Goal: Check status: Check status

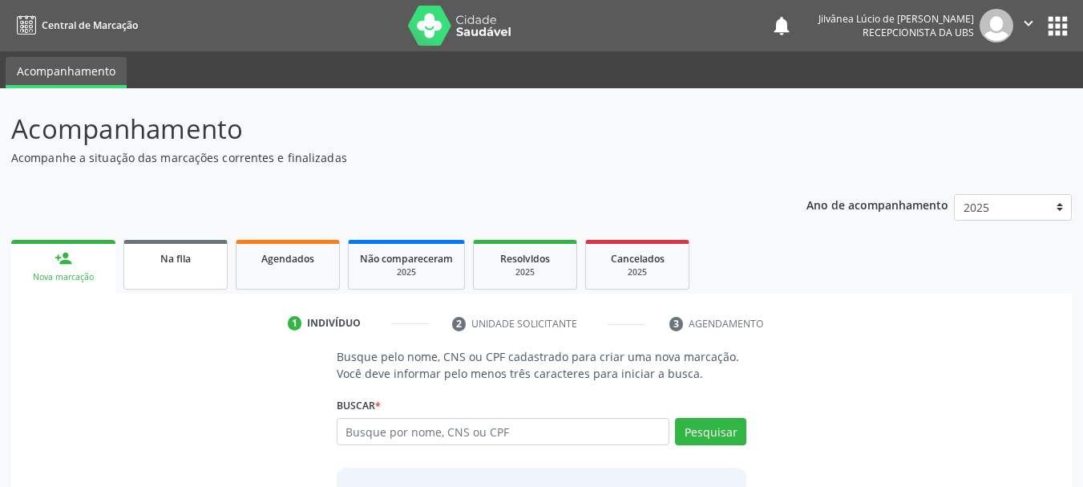
click at [173, 269] on link "Na fila" at bounding box center [176, 265] width 104 height 50
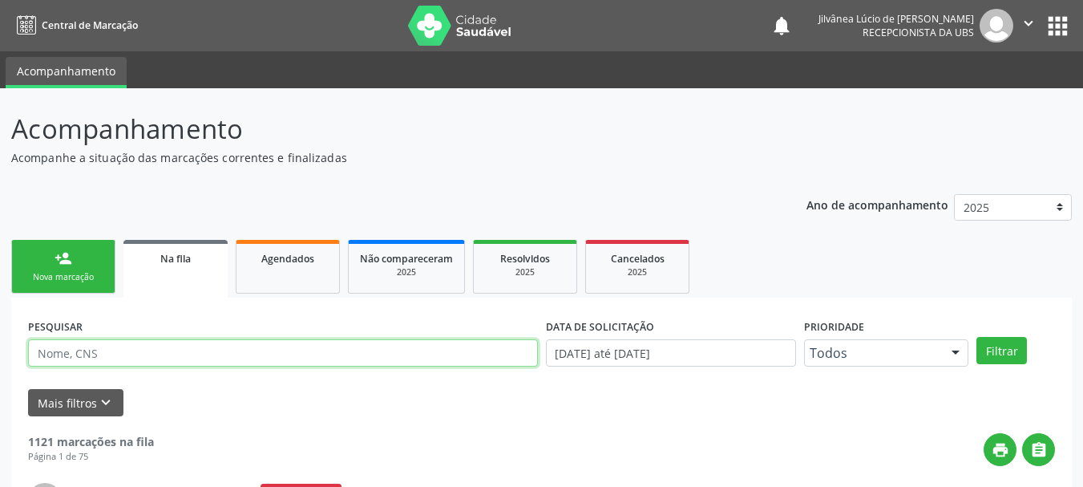
click at [212, 356] on input "text" at bounding box center [283, 352] width 510 height 27
paste input "[PERSON_NAME]"
type input "[PERSON_NAME]"
click at [977, 337] on button "Filtrar" at bounding box center [1002, 350] width 51 height 27
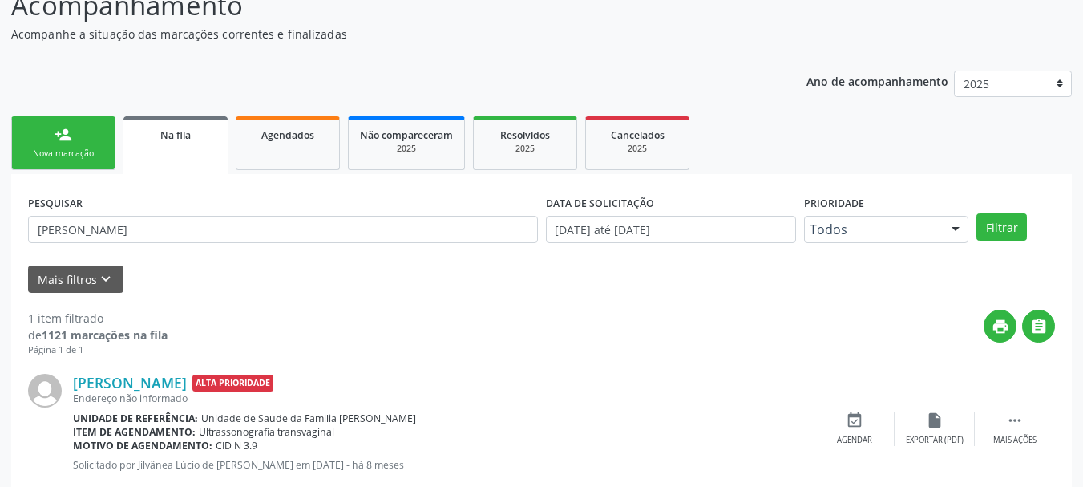
scroll to position [164, 0]
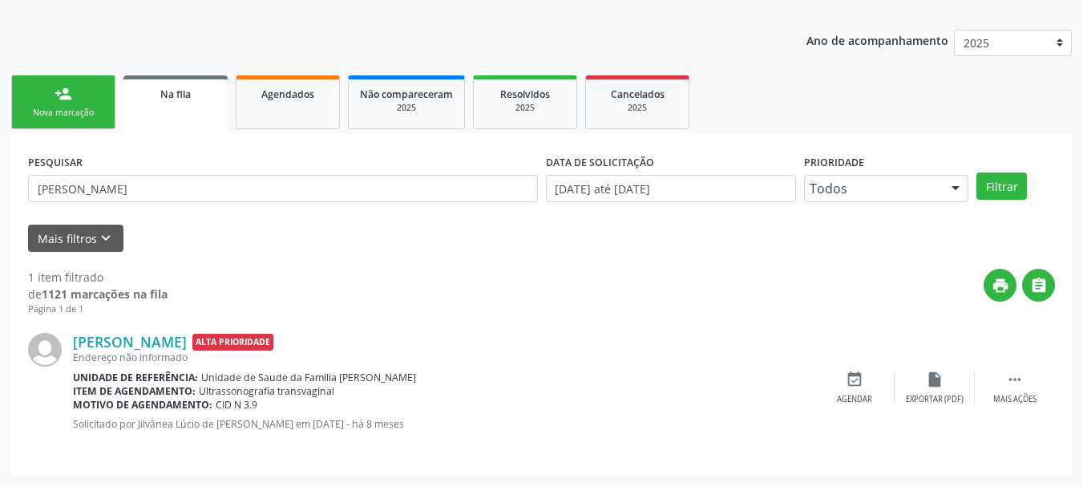
drag, startPoint x: 383, startPoint y: 423, endPoint x: 432, endPoint y: 429, distance: 49.3
click at [432, 429] on p "Solicitado por Jilvânea Lúcio de [PERSON_NAME] em [DATE] - há 8 meses" at bounding box center [444, 424] width 742 height 14
click at [440, 429] on p "Solicitado por Jilvânea Lúcio de [PERSON_NAME] em [DATE] - há 8 meses" at bounding box center [444, 424] width 742 height 14
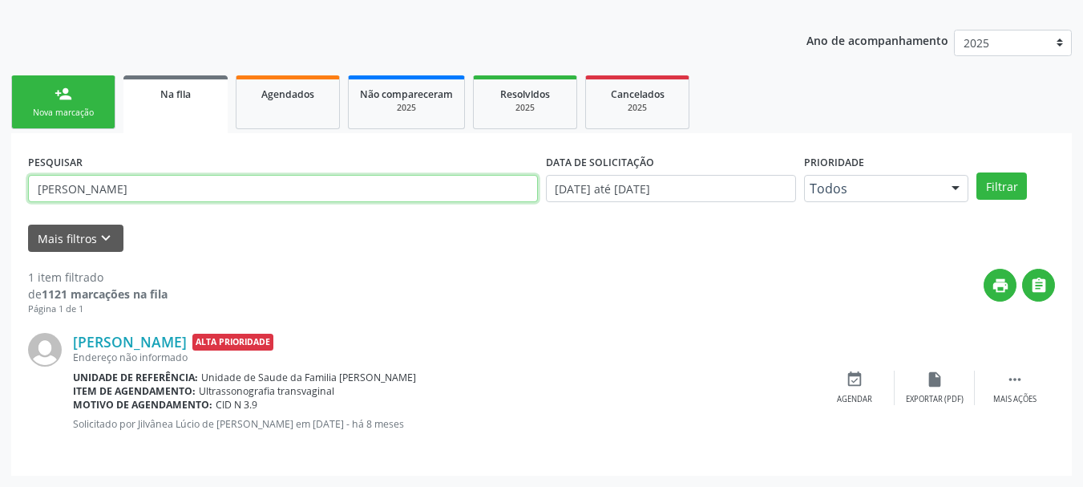
drag, startPoint x: 183, startPoint y: 196, endPoint x: 0, endPoint y: 251, distance: 190.8
click at [0, 251] on div "Acompanhamento Acompanhe a situação das marcações correntes e finalizadas Relat…" at bounding box center [541, 205] width 1083 height 563
click at [977, 172] on button "Filtrar" at bounding box center [1002, 185] width 51 height 27
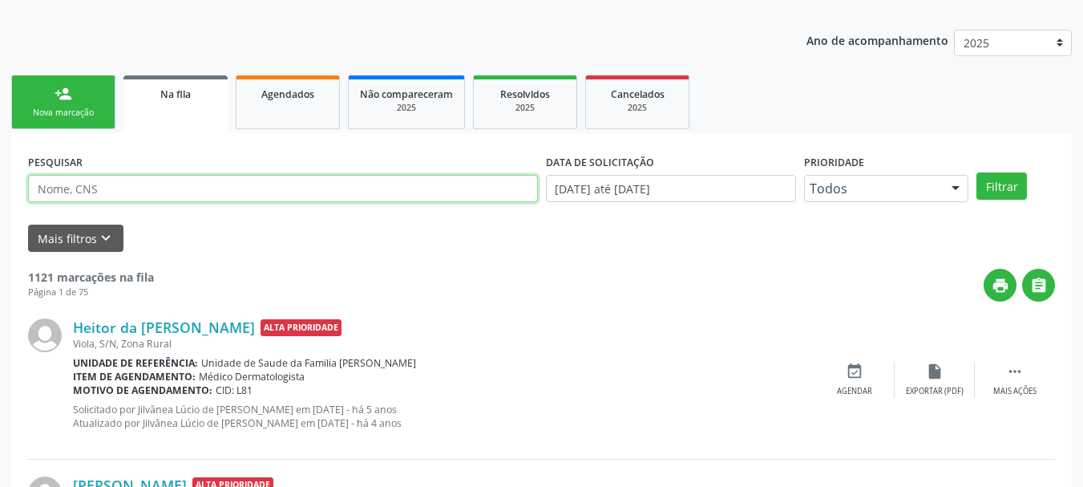
click at [163, 196] on input "text" at bounding box center [283, 188] width 510 height 27
paste input "CLESSIANE [PERSON_NAME]"
click at [977, 172] on button "Filtrar" at bounding box center [1002, 185] width 51 height 27
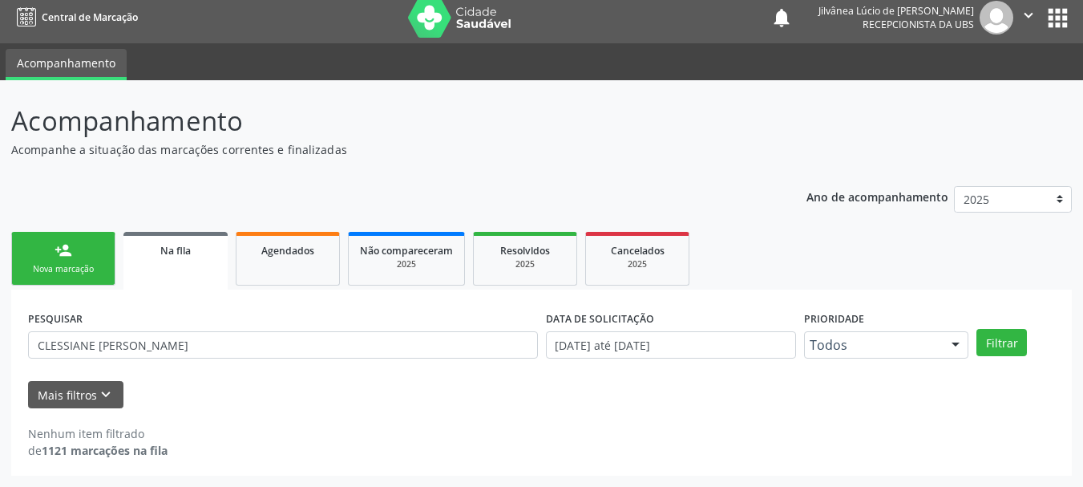
scroll to position [8, 0]
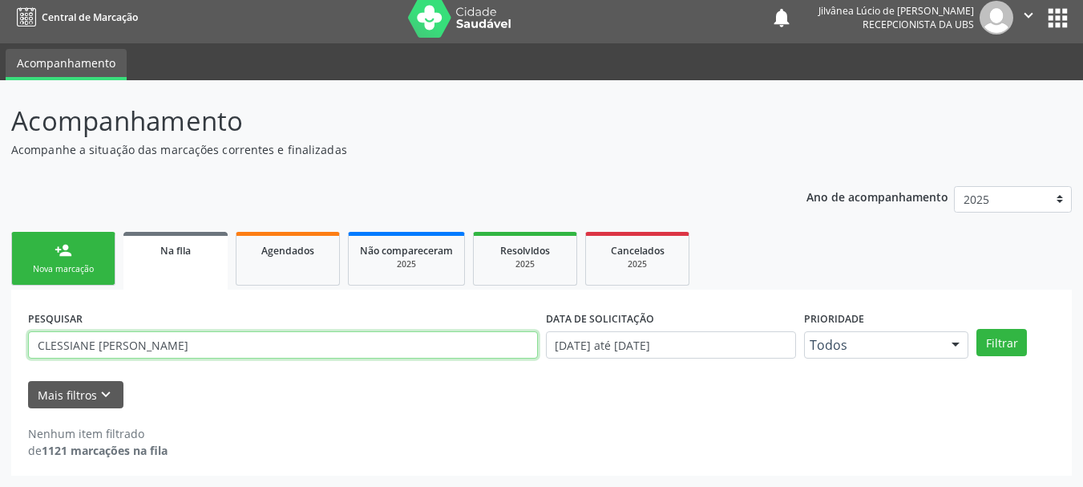
click at [157, 345] on input "CLESSIANE [PERSON_NAME]" at bounding box center [283, 344] width 510 height 27
type input "CLESSIANE [PERSON_NAME]"
click at [977, 329] on button "Filtrar" at bounding box center [1002, 342] width 51 height 27
drag, startPoint x: 214, startPoint y: 341, endPoint x: 0, endPoint y: 348, distance: 214.3
click at [0, 348] on div "Acompanhamento Acompanhe a situação das marcações correntes e finalizadas Relat…" at bounding box center [541, 283] width 1083 height 407
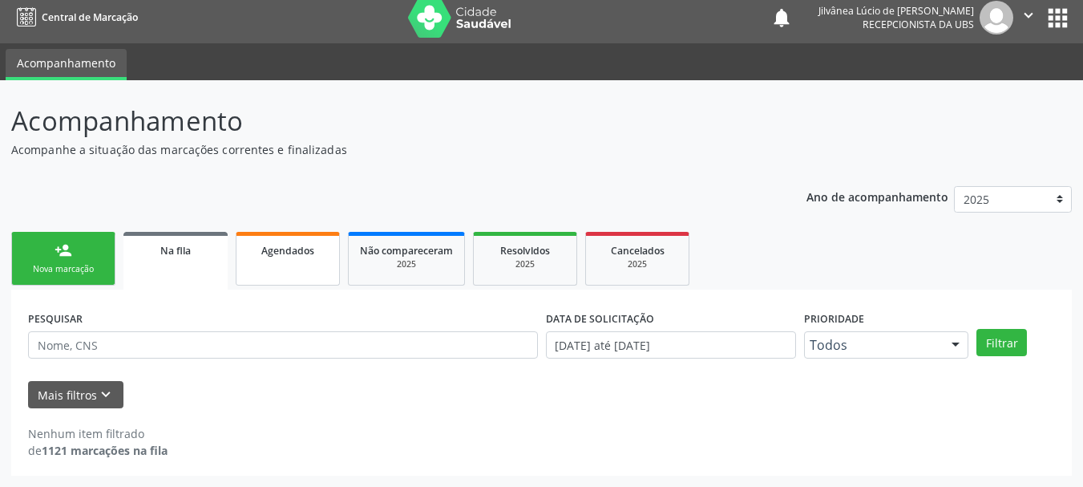
click at [269, 272] on link "Agendados" at bounding box center [288, 259] width 104 height 54
select select "8"
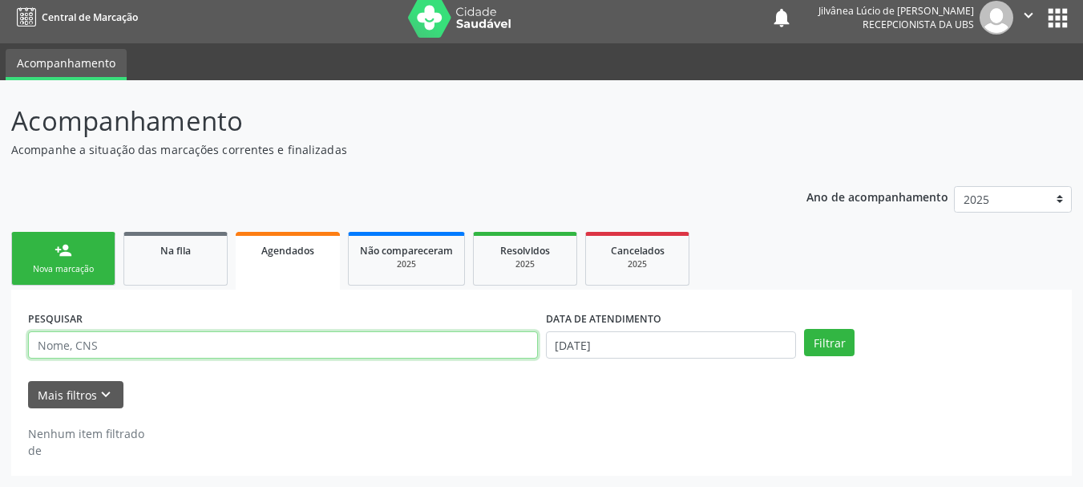
click at [241, 357] on input "text" at bounding box center [283, 344] width 510 height 27
paste input "CLESSIANE [PERSON_NAME]"
type input "CLESSIANE [PERSON_NAME]"
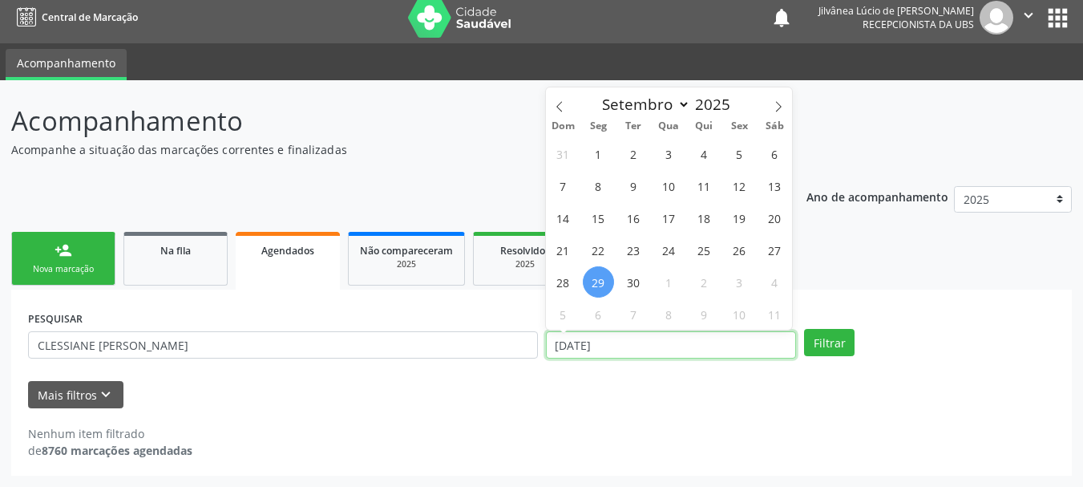
click at [664, 357] on input "[DATE]" at bounding box center [671, 344] width 251 height 27
click at [641, 286] on span "30" at bounding box center [633, 281] width 31 height 31
type input "[DATE]"
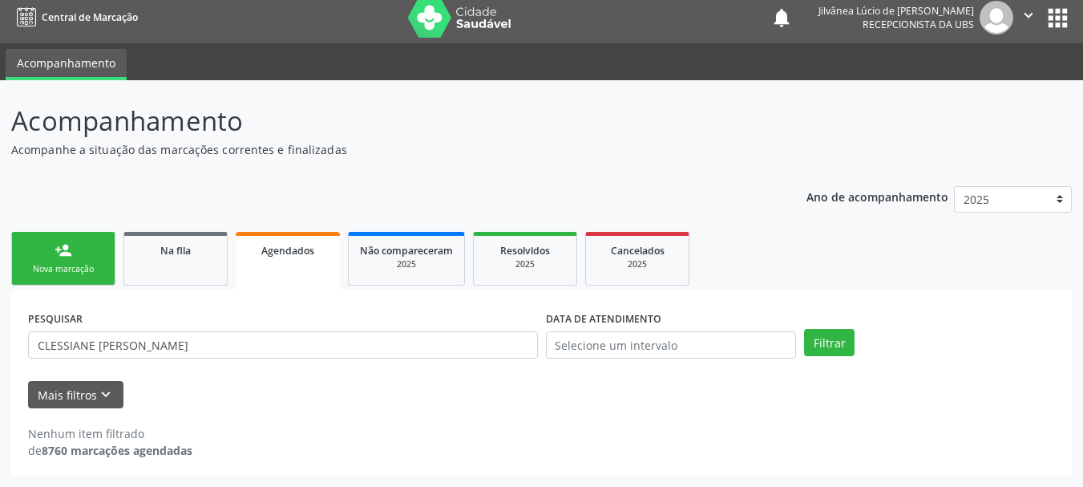
click at [832, 283] on ul "person_add Nova marcação Na fila Agendados Não compareceram 2025 Resolvidos 202…" at bounding box center [541, 259] width 1061 height 62
click at [840, 340] on button "Filtrar" at bounding box center [829, 342] width 51 height 27
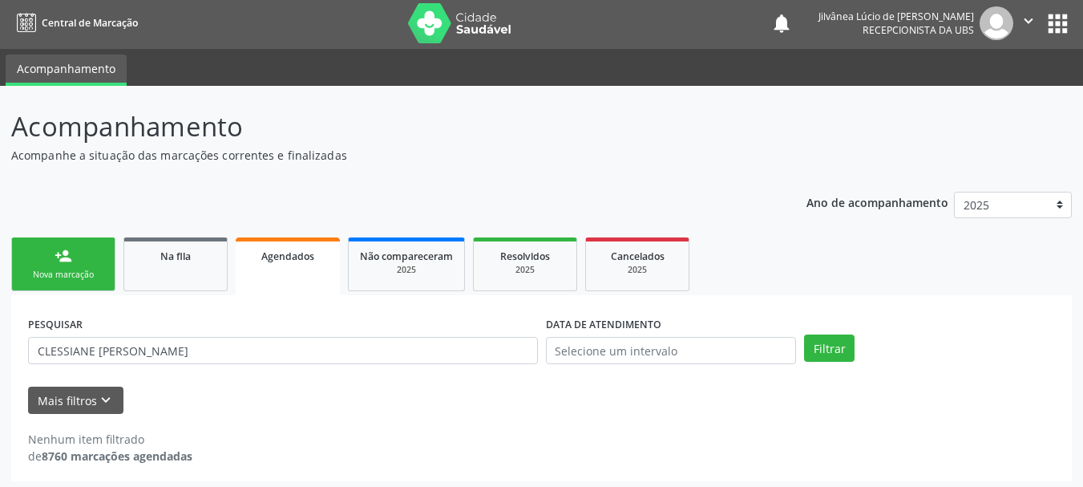
scroll to position [0, 0]
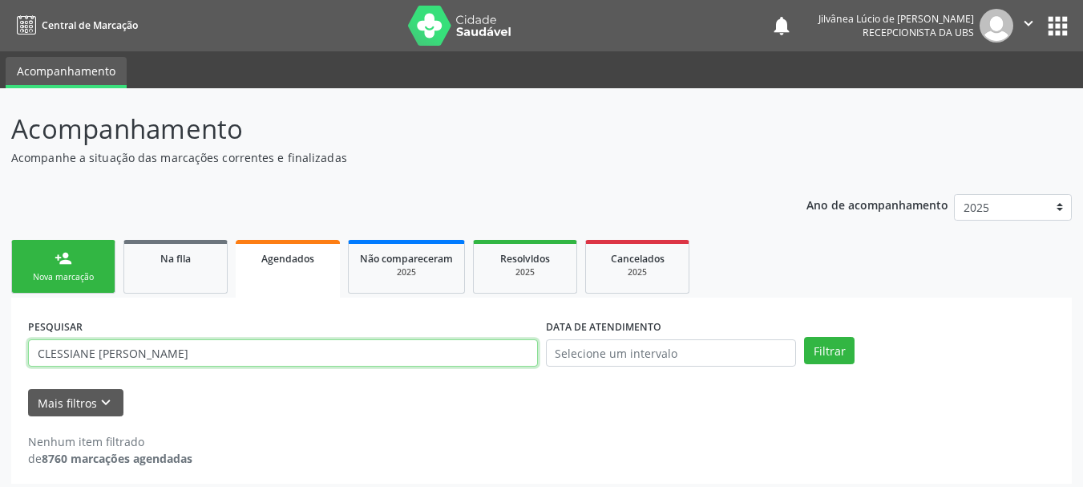
drag, startPoint x: 209, startPoint y: 345, endPoint x: 11, endPoint y: 375, distance: 199.5
click at [14, 377] on div "PESQUISAR CLESSIANE [PERSON_NAME] DATA DE ATENDIMENTO Filtrar UNIDADE EXECUTANT…" at bounding box center [541, 391] width 1061 height 186
paste input "[PERSON_NAME] DA SILV"
click at [804, 337] on button "Filtrar" at bounding box center [829, 350] width 51 height 27
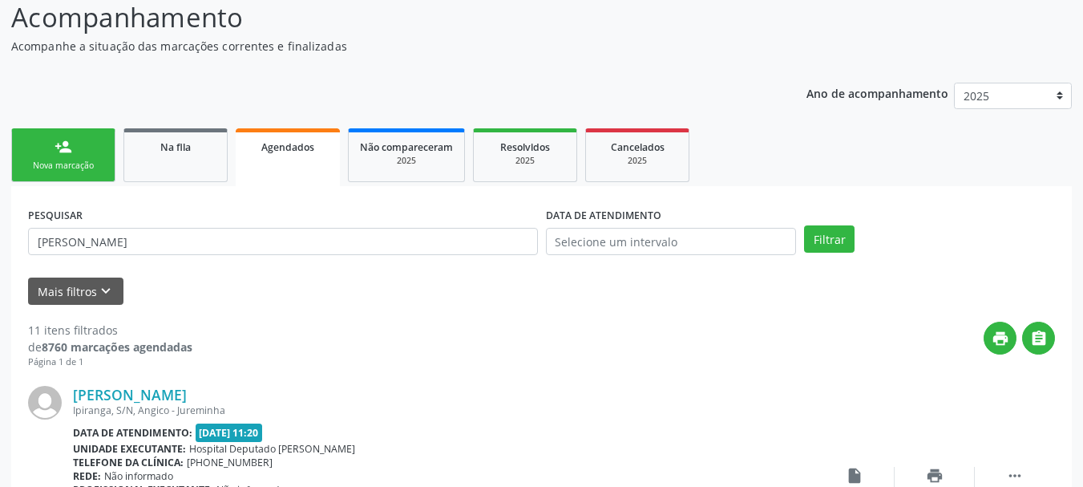
scroll to position [140, 0]
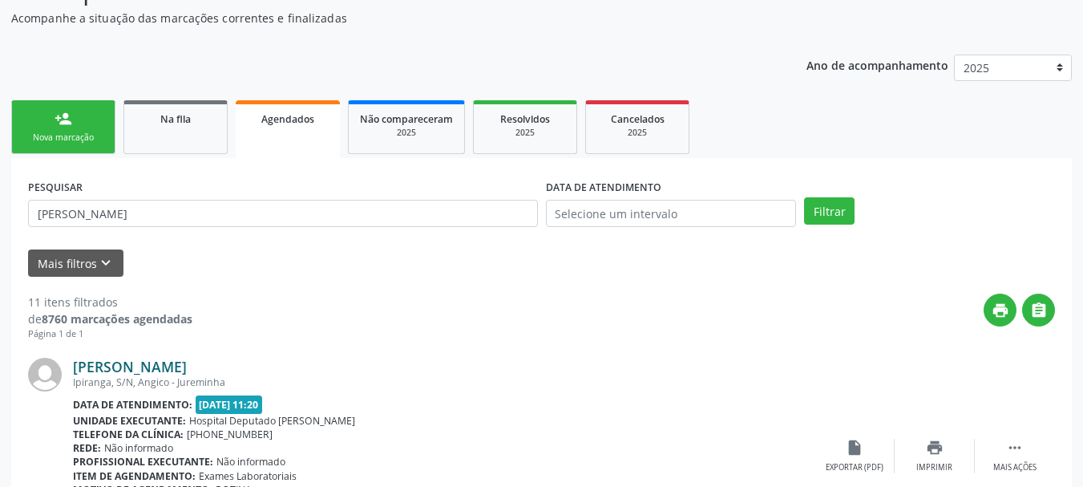
click at [156, 366] on link "[PERSON_NAME]" at bounding box center [130, 367] width 114 height 18
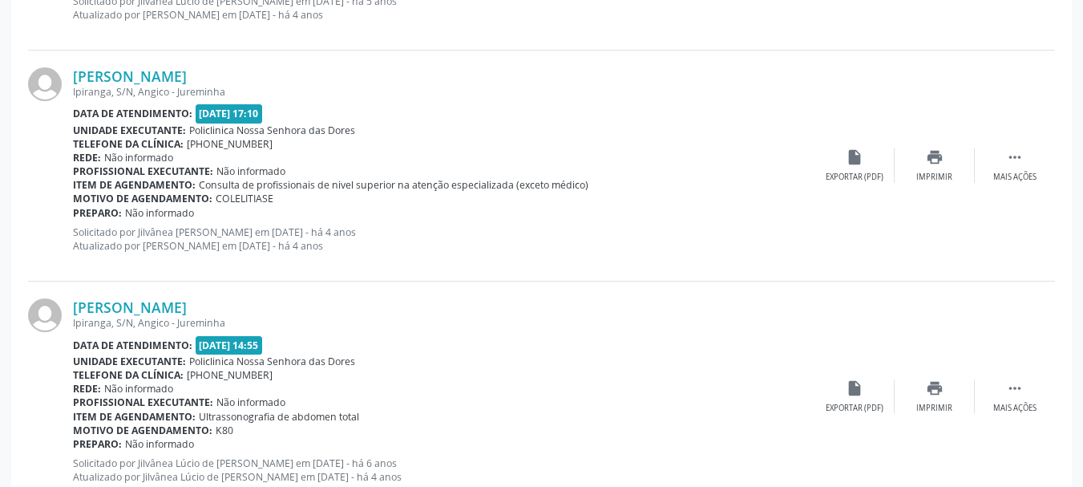
scroll to position [1182, 0]
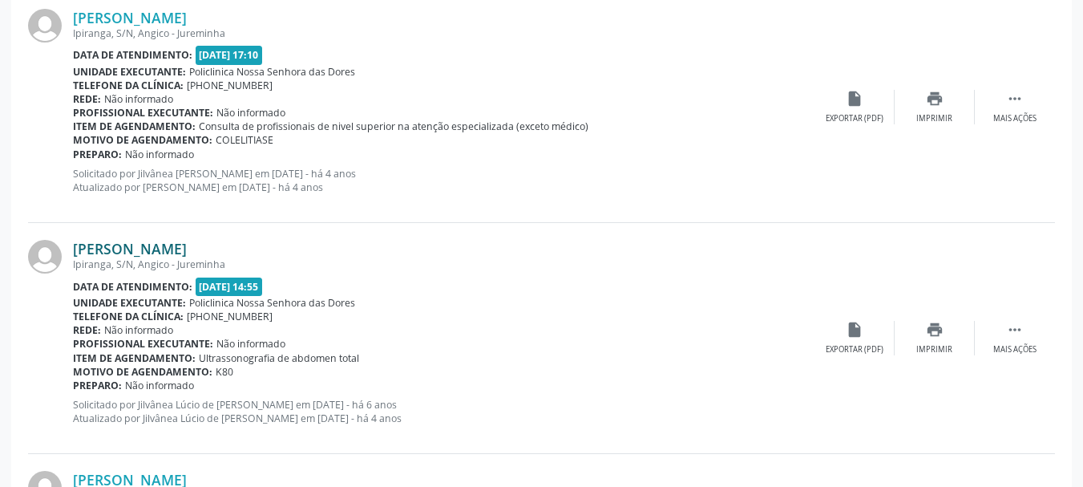
click at [134, 249] on link "[PERSON_NAME]" at bounding box center [130, 249] width 114 height 18
click at [115, 254] on link "[PERSON_NAME]" at bounding box center [130, 249] width 114 height 18
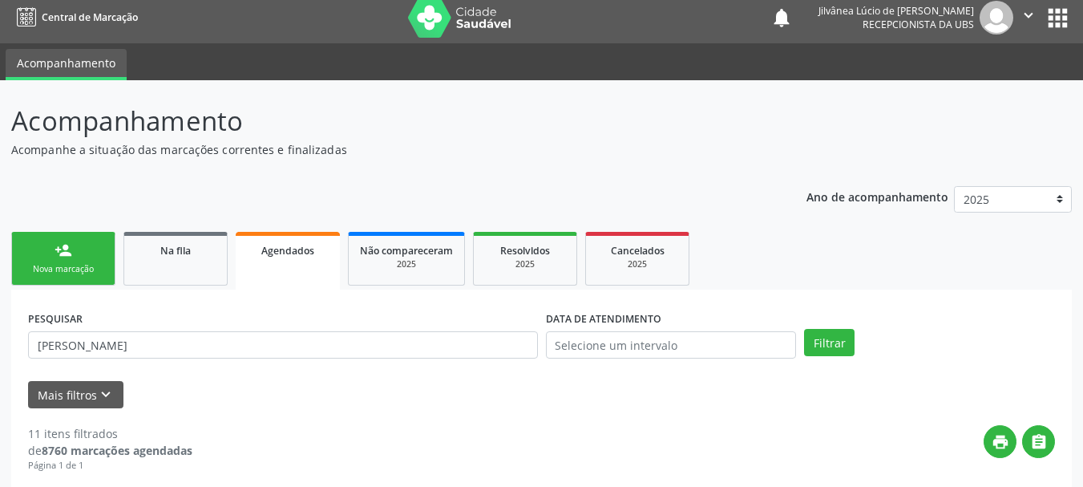
scroll to position [0, 0]
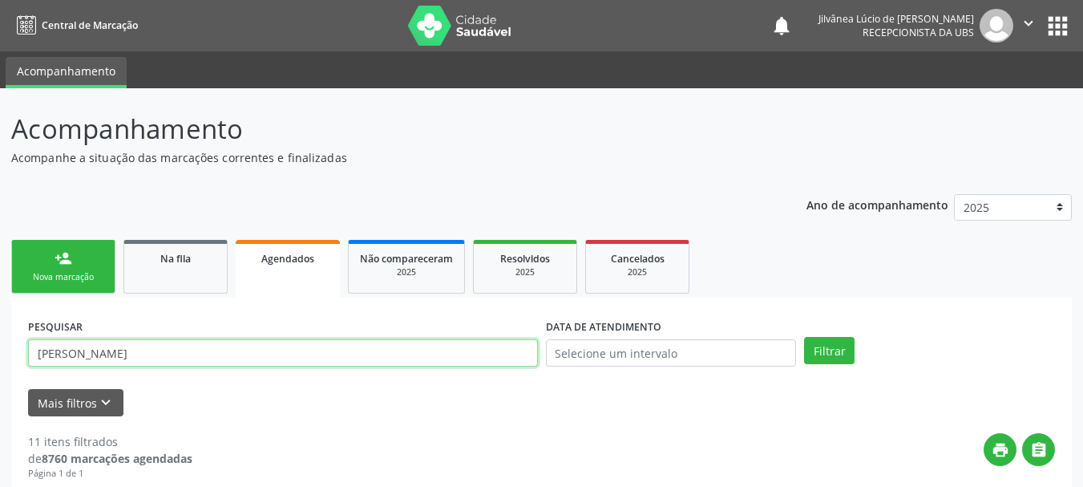
drag, startPoint x: 241, startPoint y: 345, endPoint x: 0, endPoint y: 346, distance: 241.4
paste input "[PERSON_NAME]"
click at [804, 337] on button "Filtrar" at bounding box center [829, 350] width 51 height 27
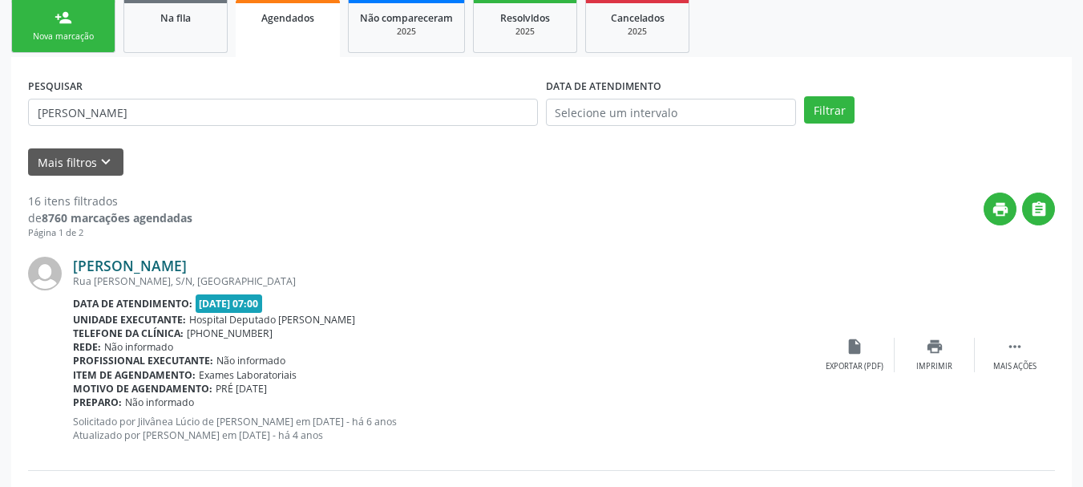
click at [119, 270] on link "[PERSON_NAME]" at bounding box center [130, 266] width 114 height 18
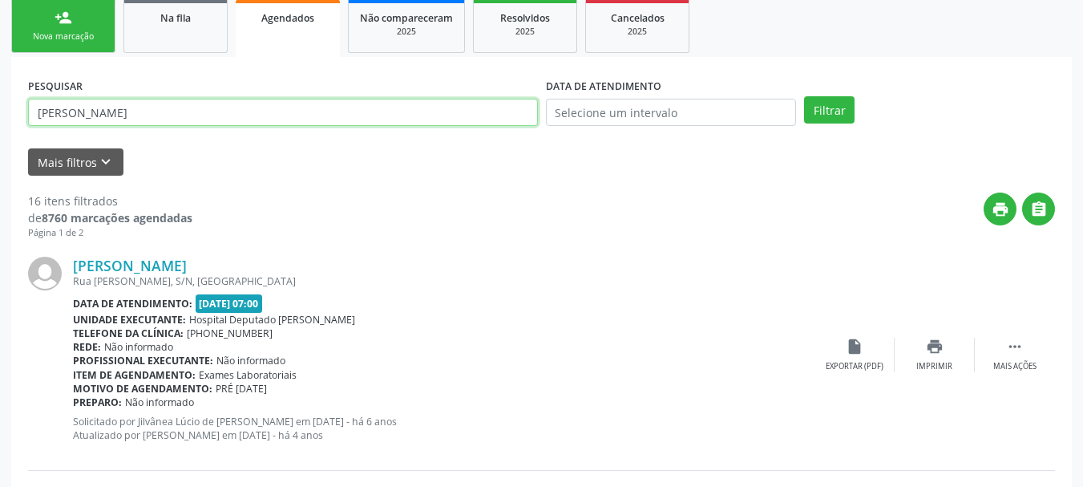
drag, startPoint x: 239, startPoint y: 115, endPoint x: 0, endPoint y: 137, distance: 240.0
paste input "[PERSON_NAME]"
click at [804, 96] on button "Filtrar" at bounding box center [829, 109] width 51 height 27
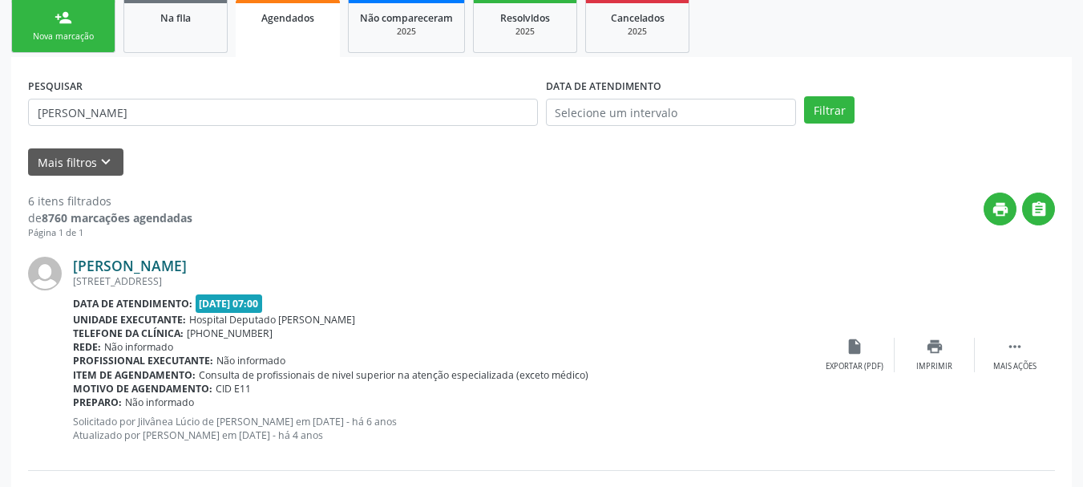
click at [169, 267] on link "[PERSON_NAME]" at bounding box center [130, 266] width 114 height 18
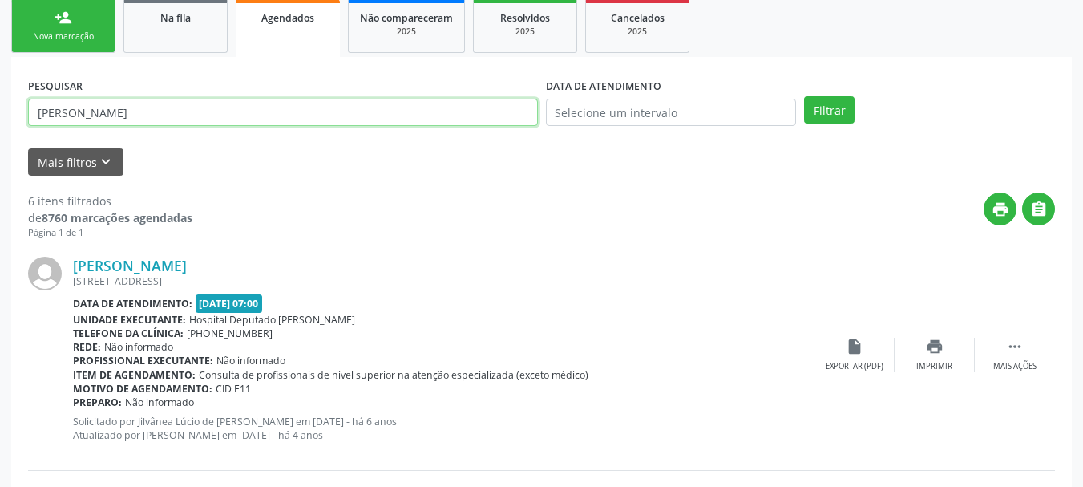
drag, startPoint x: 31, startPoint y: 129, endPoint x: 0, endPoint y: 133, distance: 31.5
paste input "[PERSON_NAME]"
click at [804, 96] on button "Filtrar" at bounding box center [829, 109] width 51 height 27
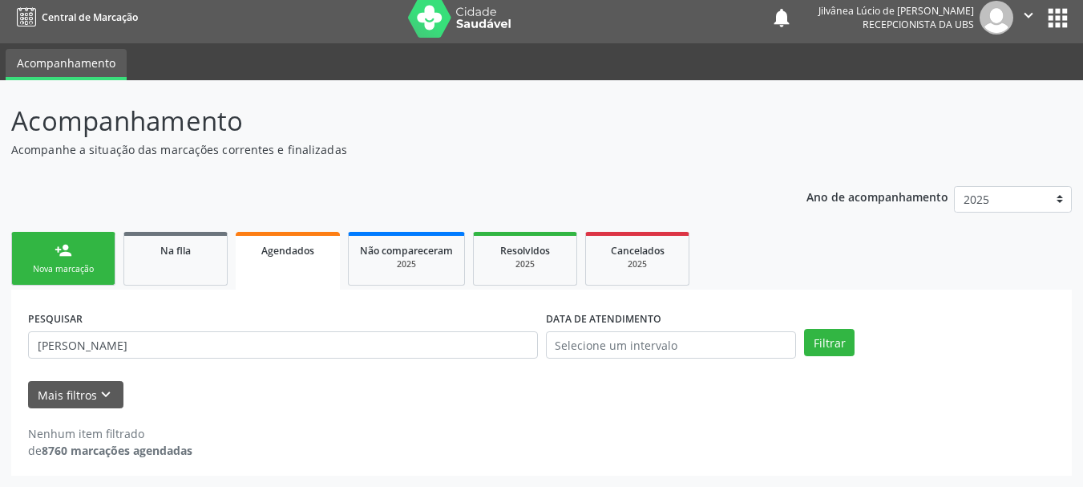
scroll to position [8, 0]
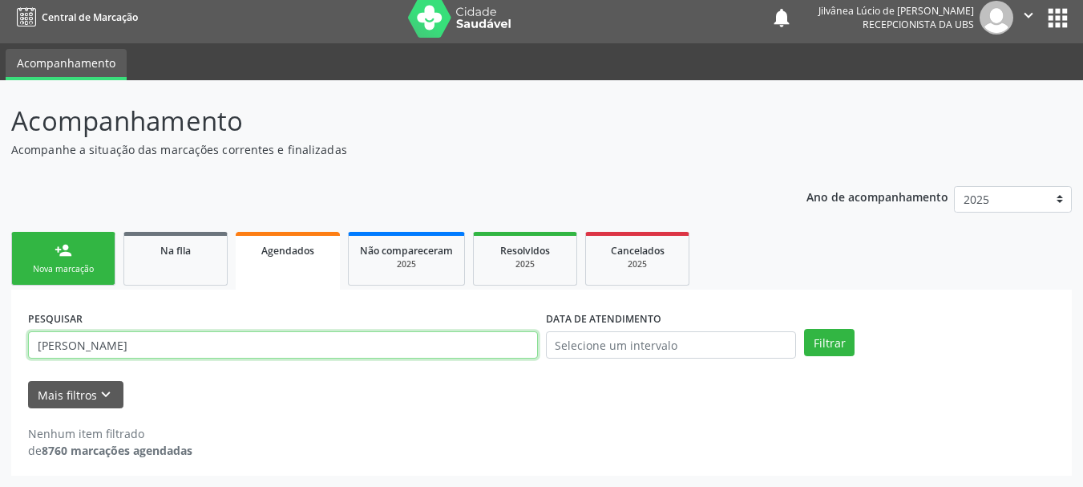
drag, startPoint x: 212, startPoint y: 352, endPoint x: 0, endPoint y: 383, distance: 214.0
click at [0, 400] on div "Acompanhamento Acompanhe a situação das marcações correntes e finalizadas Relat…" at bounding box center [541, 283] width 1083 height 407
paste input "702505218059540"
click at [804, 329] on button "Filtrar" at bounding box center [829, 342] width 51 height 27
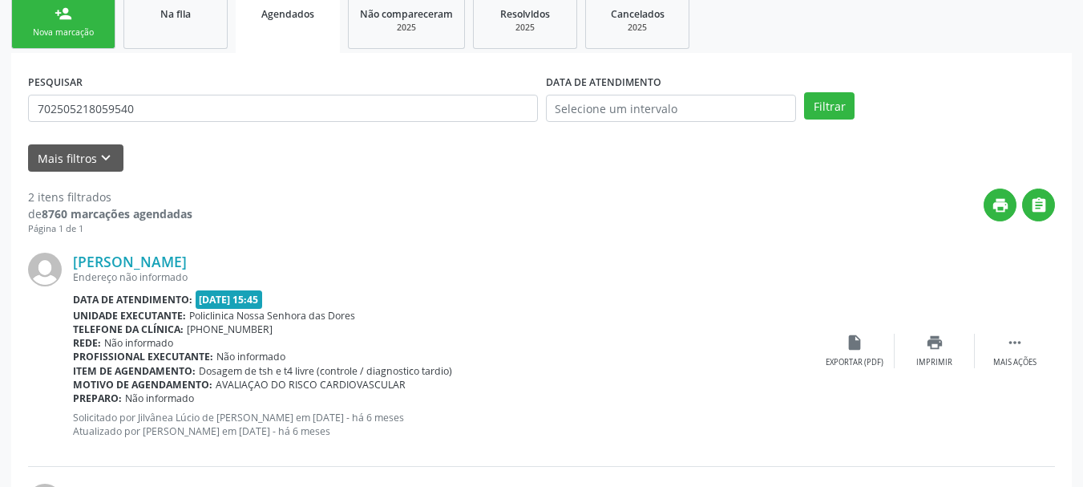
scroll to position [249, 0]
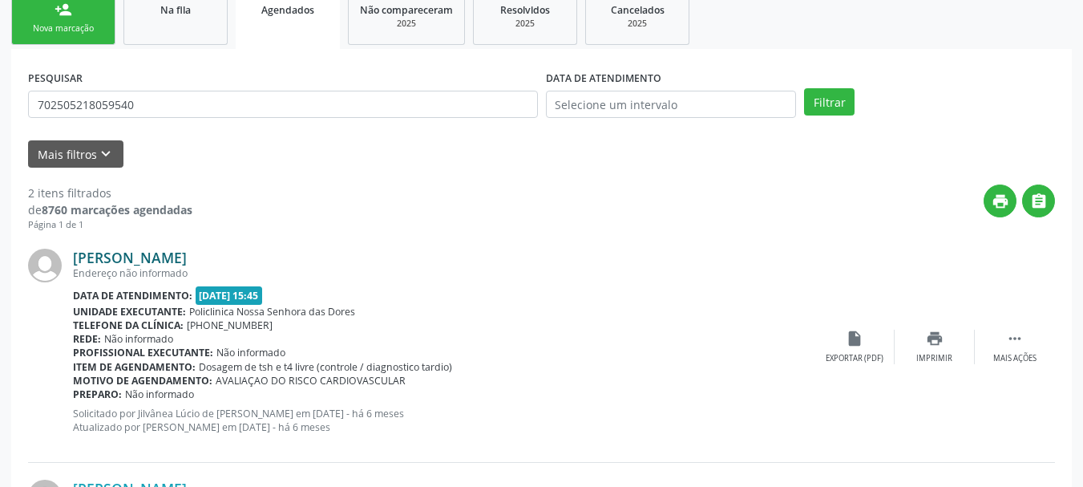
click at [183, 258] on link "[PERSON_NAME]" at bounding box center [130, 258] width 114 height 18
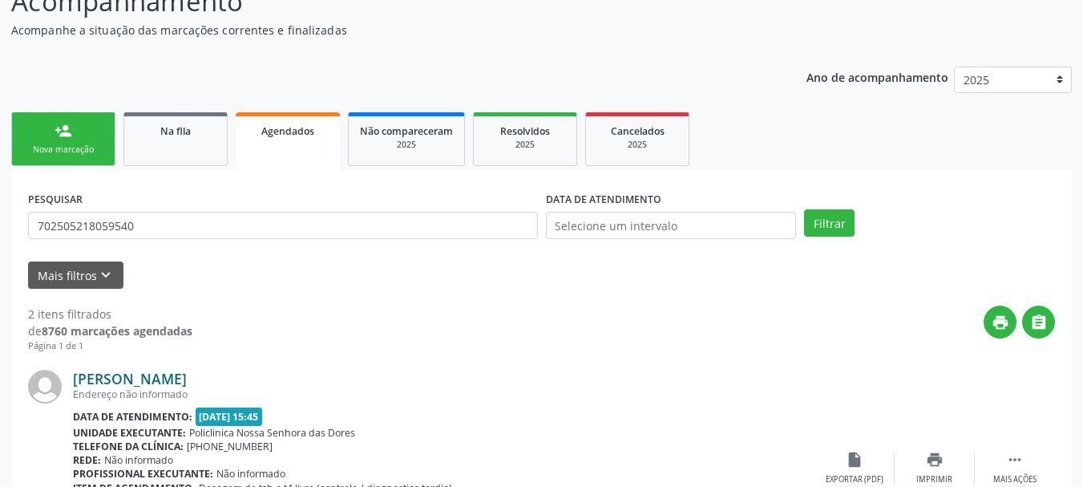
scroll to position [0, 0]
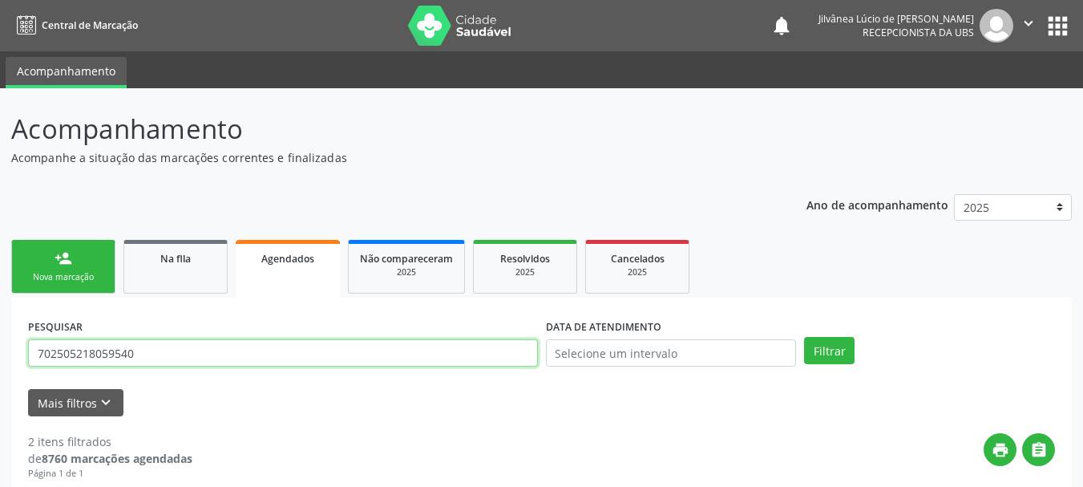
paste input "[PERSON_NAME]"
click at [804, 337] on button "Filtrar" at bounding box center [829, 350] width 51 height 27
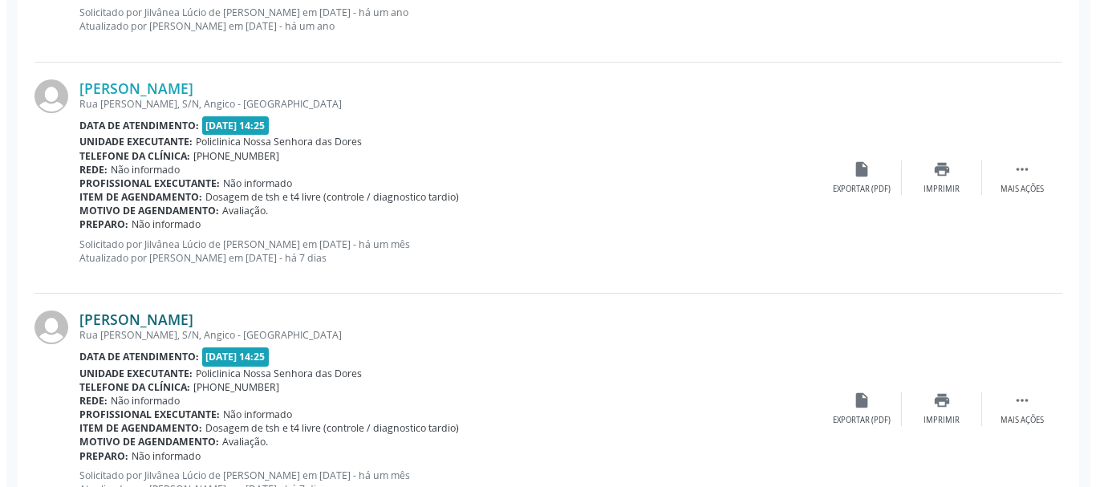
scroll to position [705, 0]
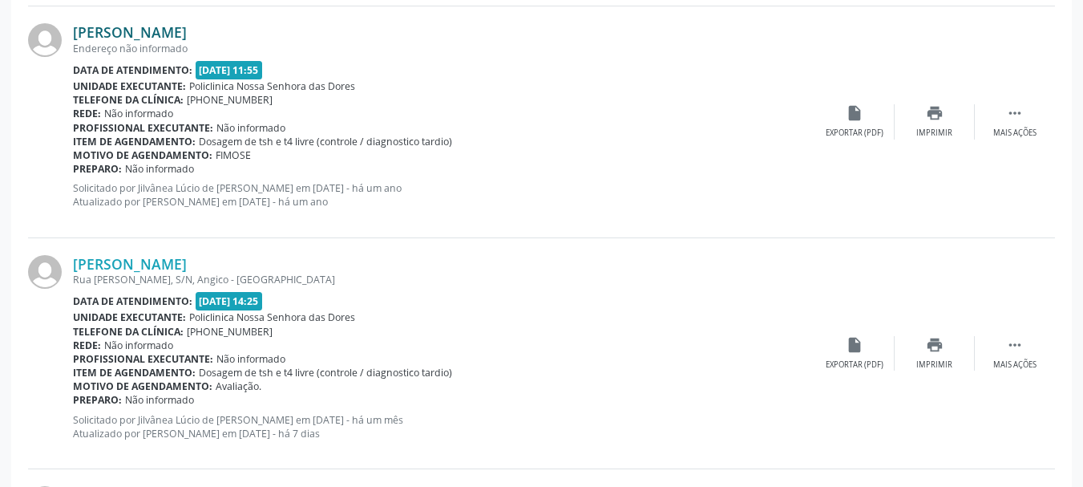
click at [152, 34] on link "[PERSON_NAME]" at bounding box center [130, 32] width 114 height 18
click at [109, 266] on link "[PERSON_NAME]" at bounding box center [130, 264] width 114 height 18
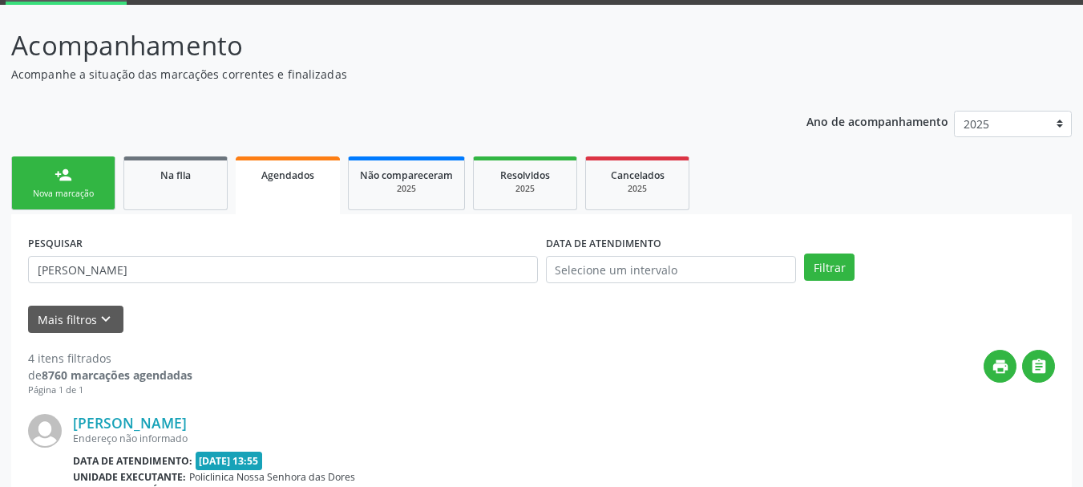
scroll to position [0, 0]
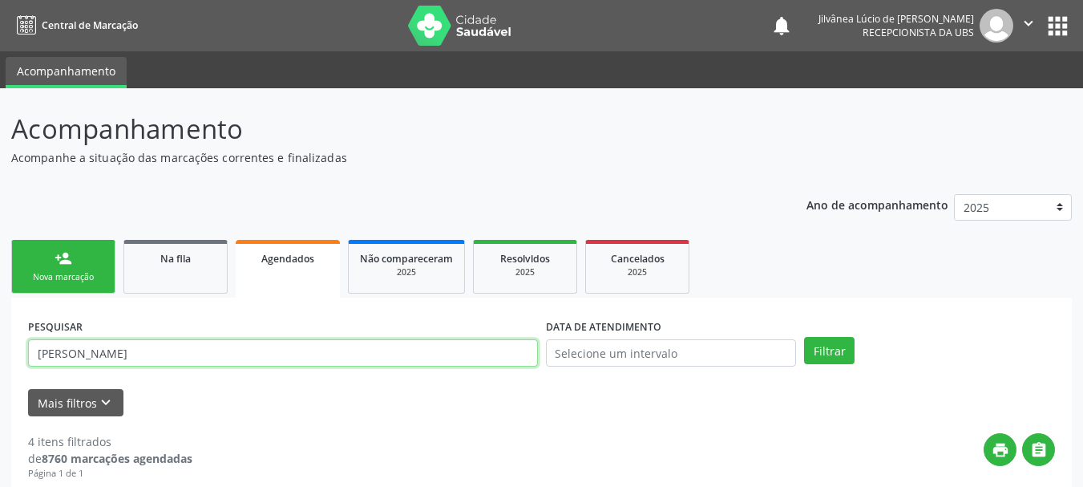
drag, startPoint x: 89, startPoint y: 355, endPoint x: 0, endPoint y: 383, distance: 93.1
paste input "[PERSON_NAME]"
click at [804, 337] on button "Filtrar" at bounding box center [829, 350] width 51 height 27
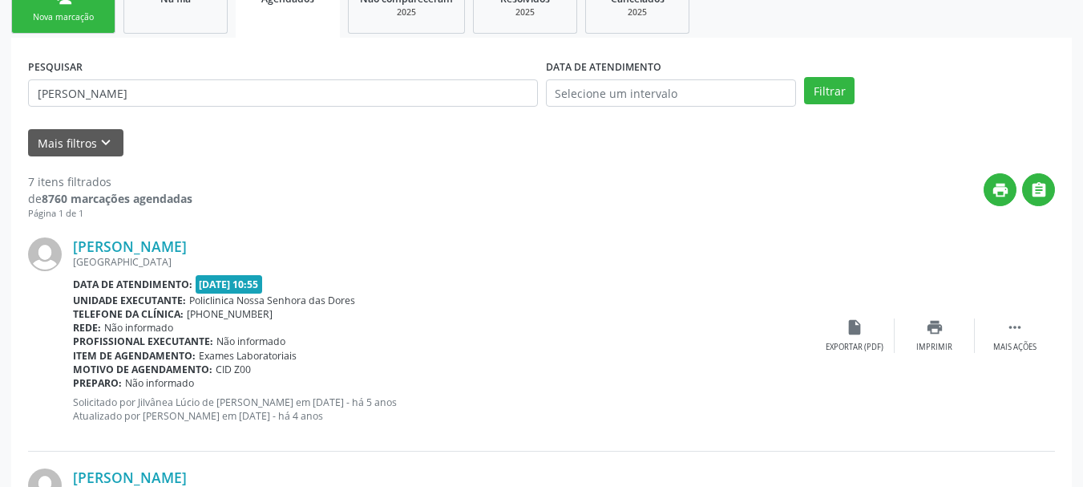
scroll to position [401, 0]
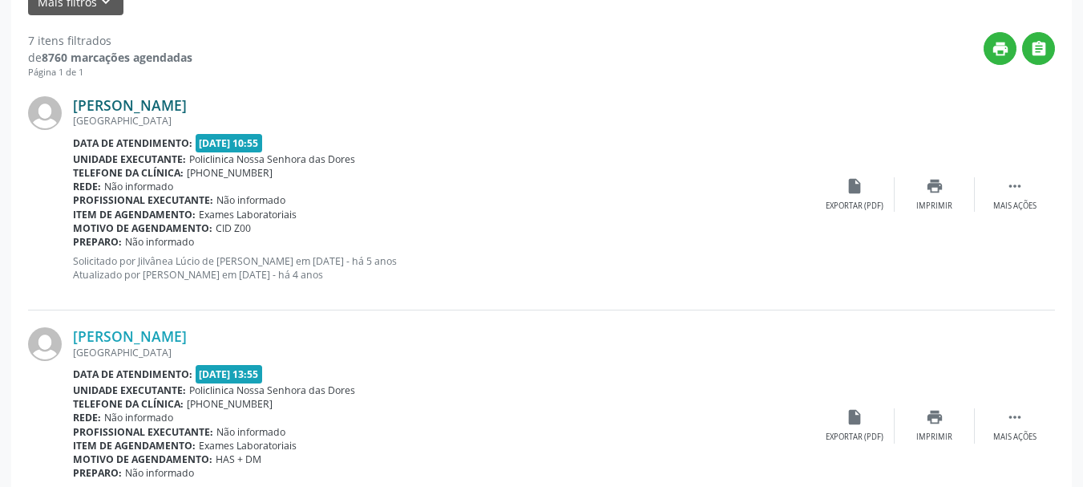
click at [158, 104] on link "[PERSON_NAME]" at bounding box center [130, 105] width 114 height 18
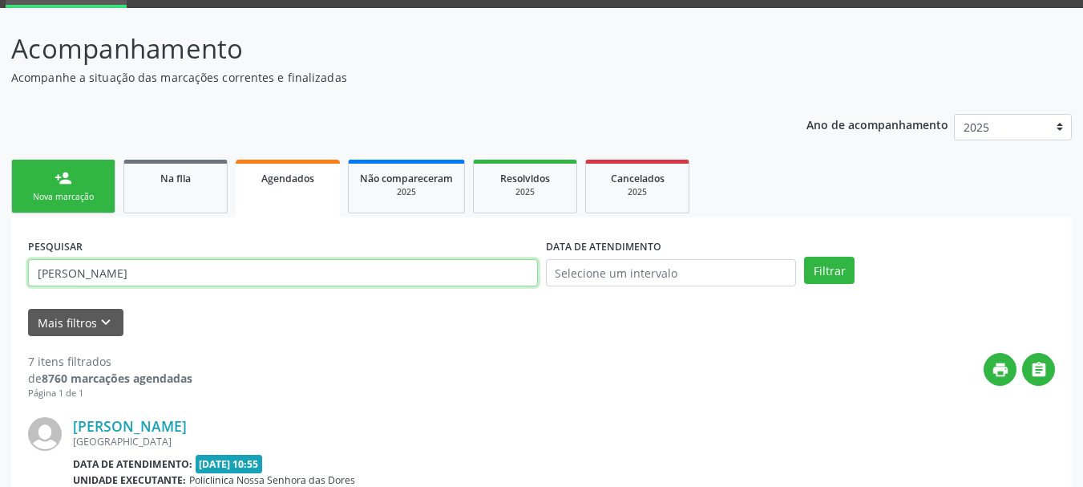
drag, startPoint x: 196, startPoint y: 271, endPoint x: 0, endPoint y: 298, distance: 198.3
paste input "JUCINETE [PERSON_NAME]"
click at [804, 257] on button "Filtrar" at bounding box center [829, 270] width 51 height 27
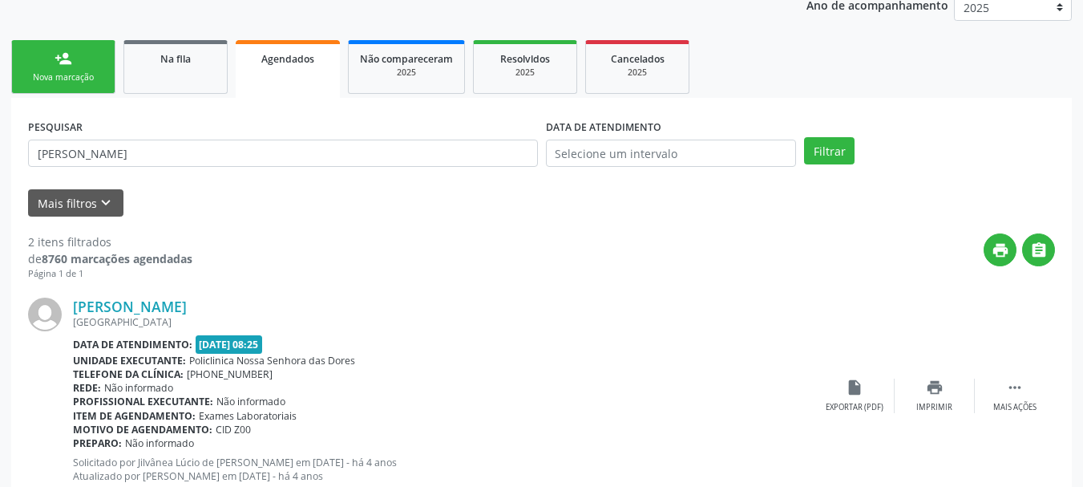
scroll to position [321, 0]
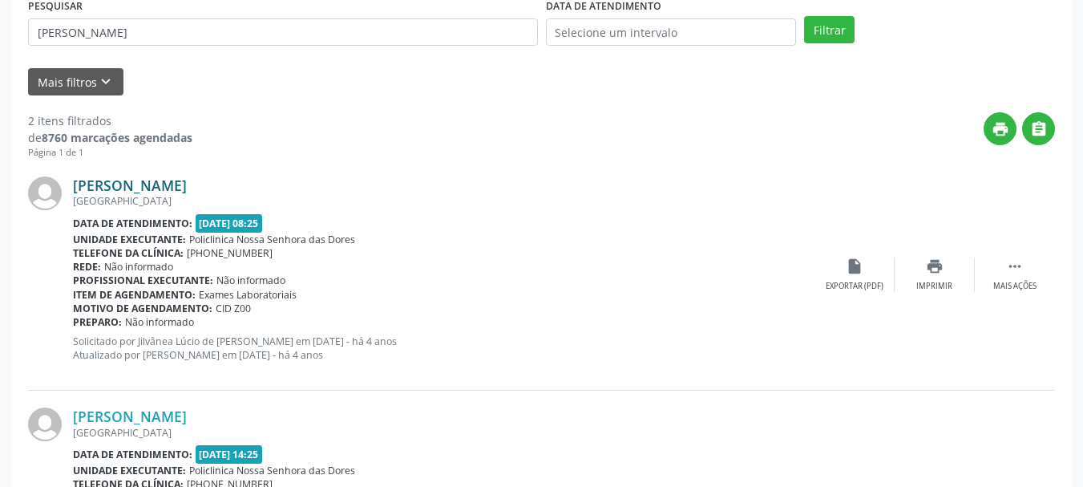
click at [105, 187] on link "[PERSON_NAME]" at bounding box center [130, 185] width 114 height 18
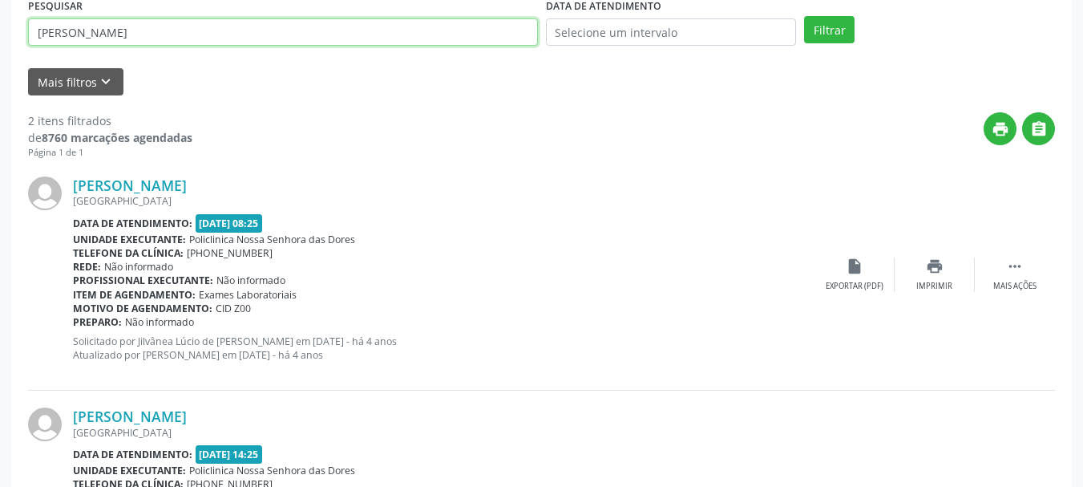
drag, startPoint x: 180, startPoint y: 37, endPoint x: 0, endPoint y: 76, distance: 183.9
click at [0, 76] on div "Acompanhamento Acompanhe a situação das marcações correntes e finalizadas Relat…" at bounding box center [541, 208] width 1083 height 882
paste input "[PERSON_NAME]"
click at [804, 16] on button "Filtrar" at bounding box center [829, 29] width 51 height 27
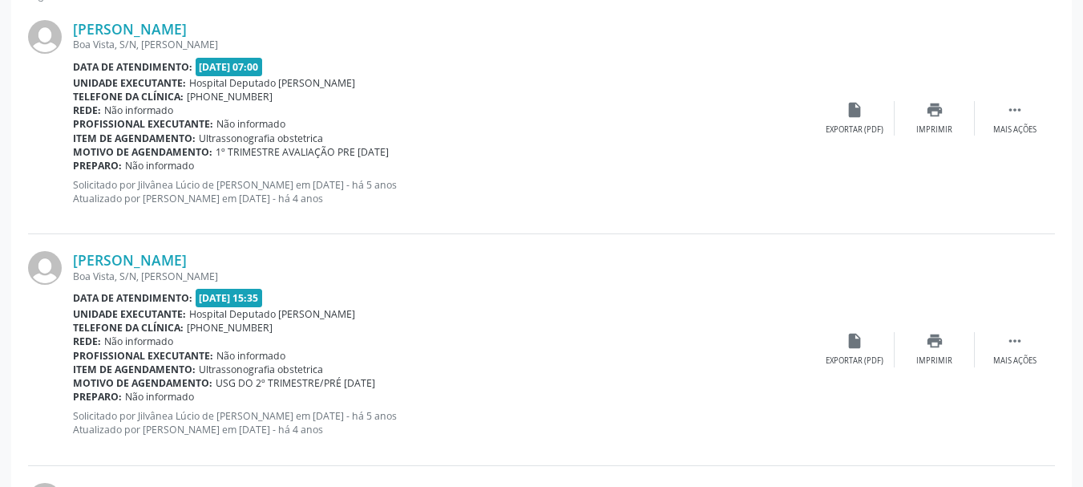
scroll to position [481, 0]
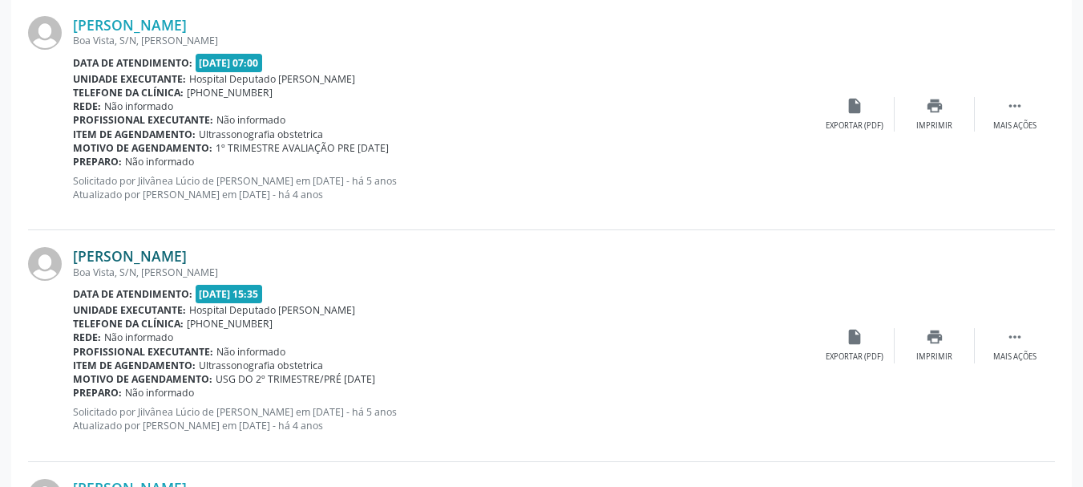
click at [91, 256] on link "[PERSON_NAME]" at bounding box center [130, 256] width 114 height 18
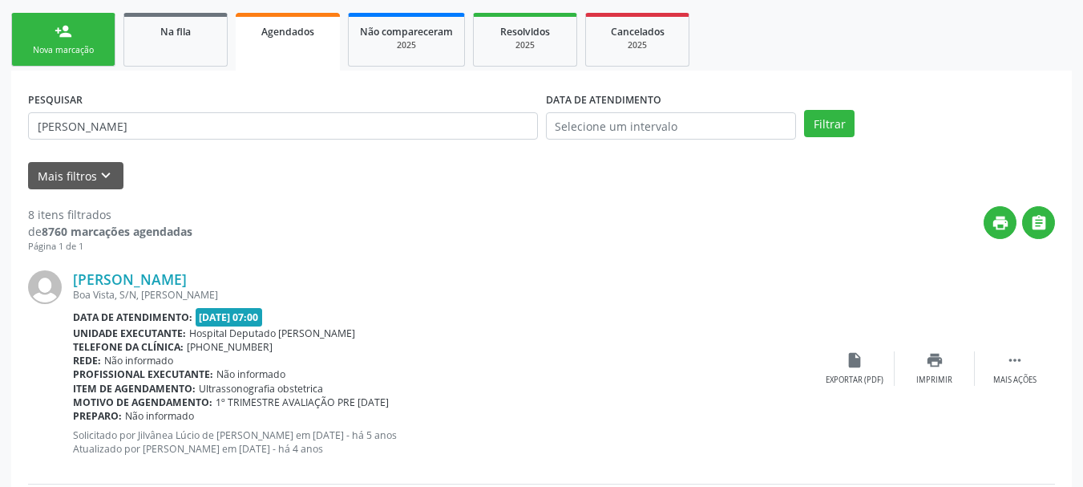
scroll to position [80, 0]
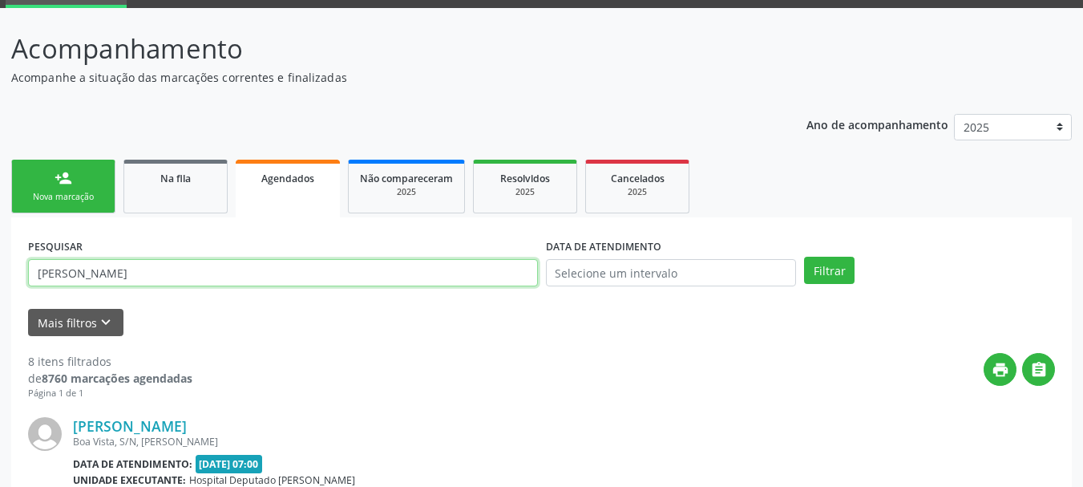
drag, startPoint x: 237, startPoint y: 269, endPoint x: 0, endPoint y: 317, distance: 241.3
paste input "[PERSON_NAME]"
click at [804, 257] on button "Filtrar" at bounding box center [829, 270] width 51 height 27
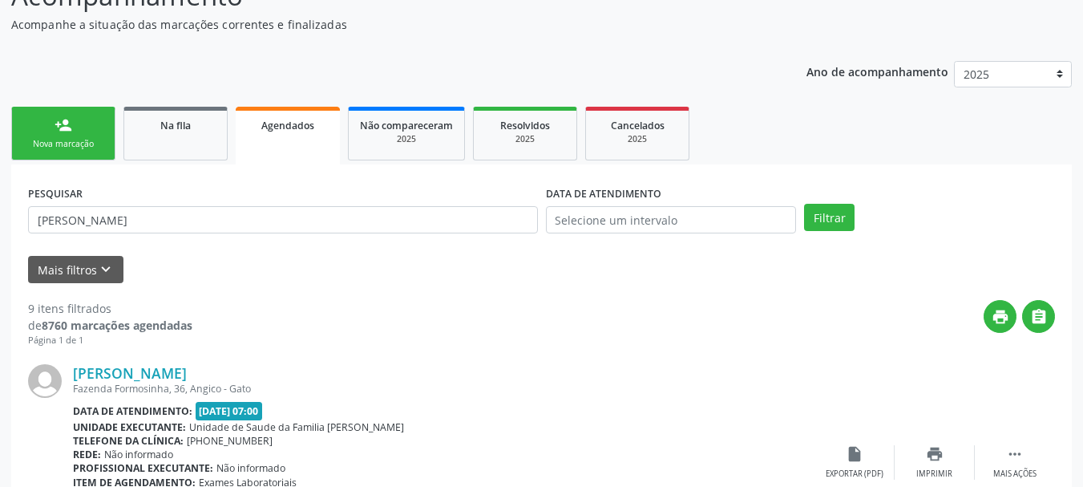
scroll to position [160, 0]
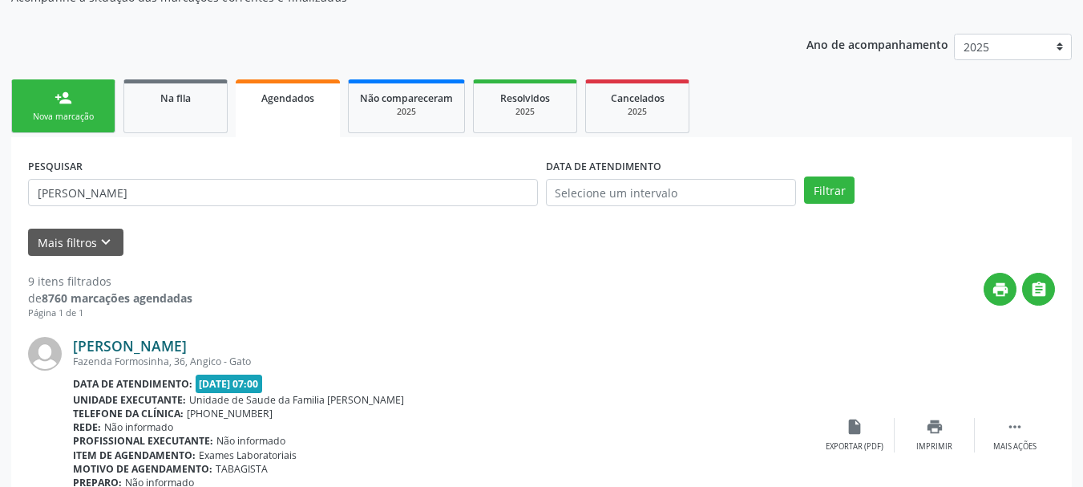
click at [127, 341] on link "[PERSON_NAME]" at bounding box center [130, 346] width 114 height 18
click at [143, 345] on link "[PERSON_NAME]" at bounding box center [130, 346] width 114 height 18
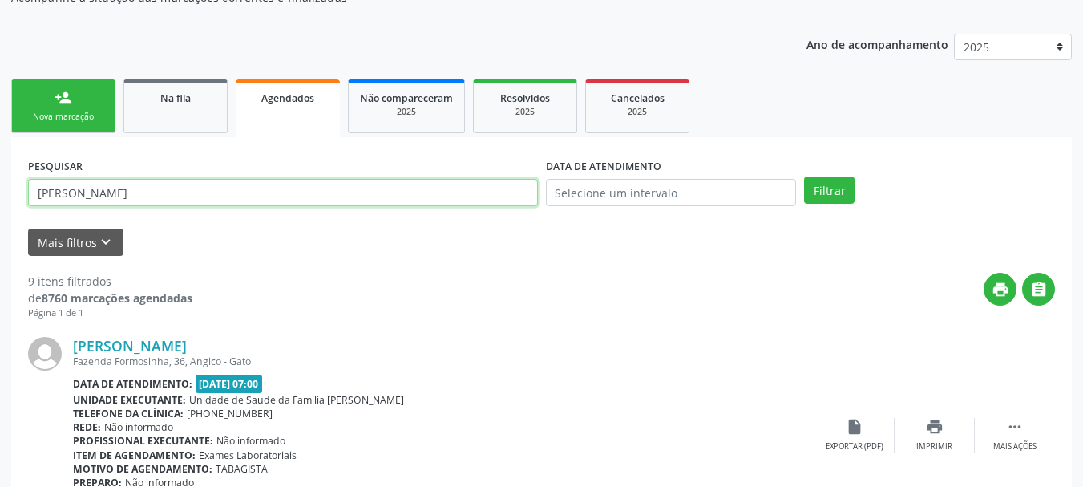
drag, startPoint x: 212, startPoint y: 198, endPoint x: 0, endPoint y: 249, distance: 217.9
paste input "[PERSON_NAME]"
click at [804, 176] on button "Filtrar" at bounding box center [829, 189] width 51 height 27
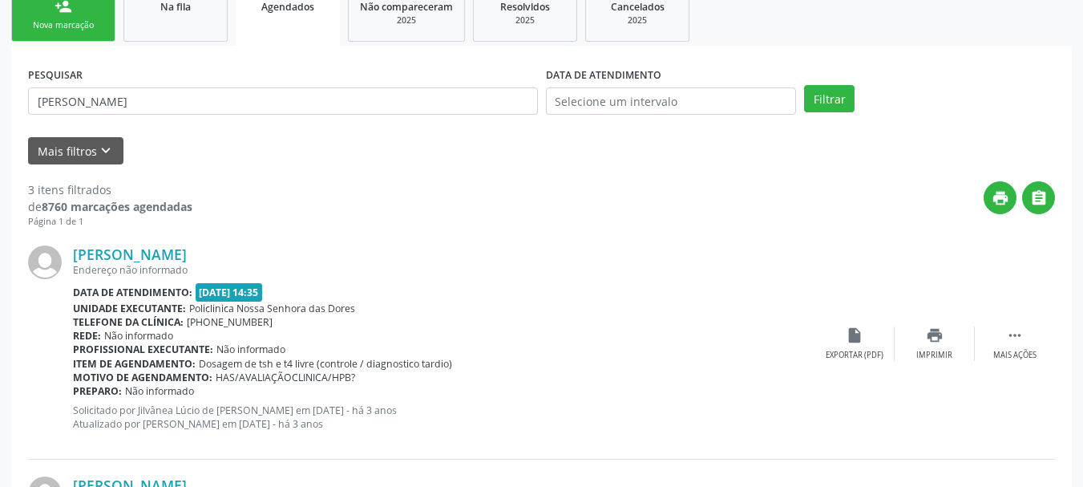
scroll to position [401, 0]
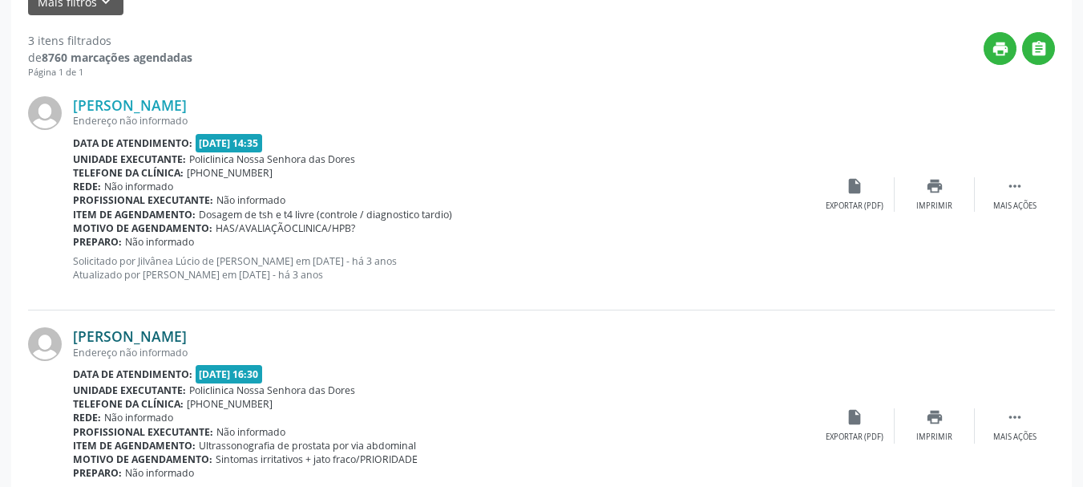
click at [146, 341] on link "[PERSON_NAME]" at bounding box center [130, 336] width 114 height 18
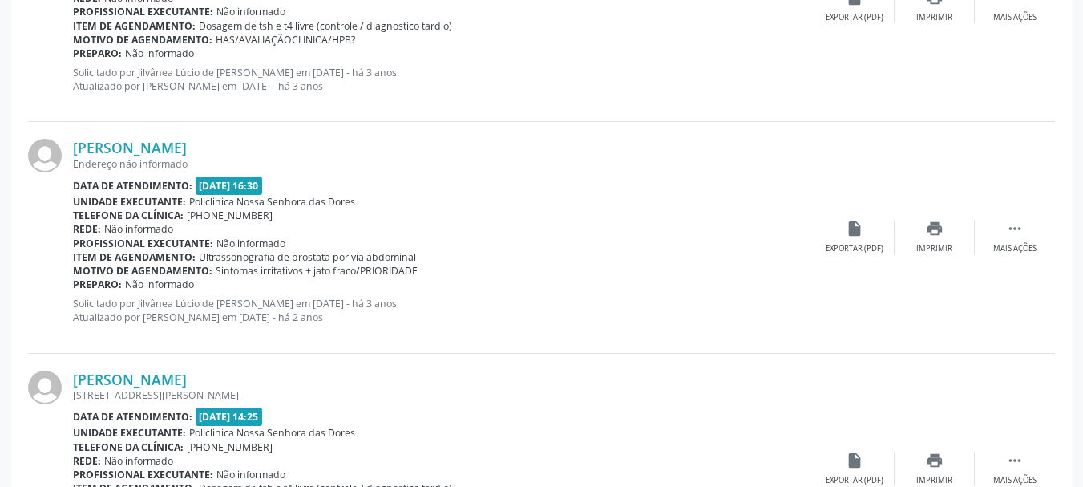
scroll to position [715, 0]
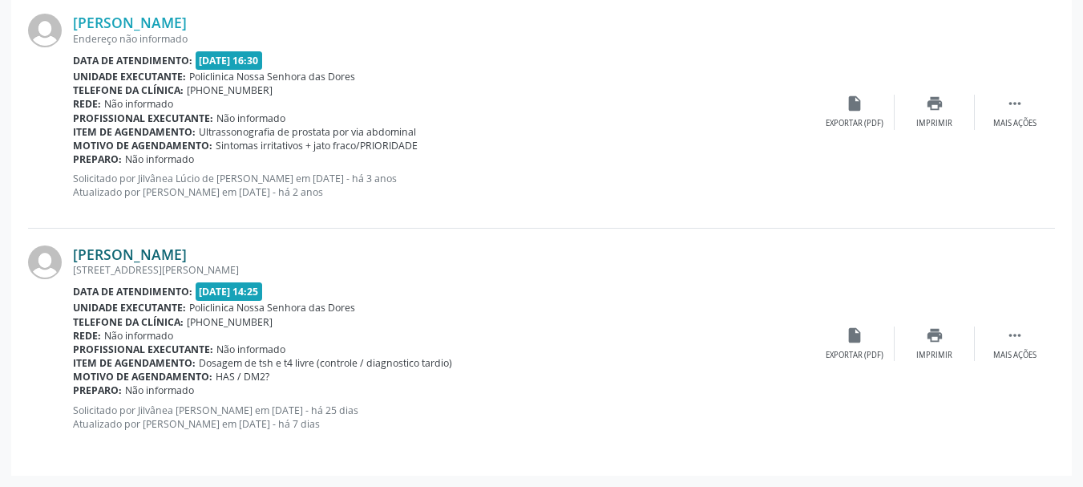
click at [175, 250] on link "[PERSON_NAME]" at bounding box center [130, 254] width 114 height 18
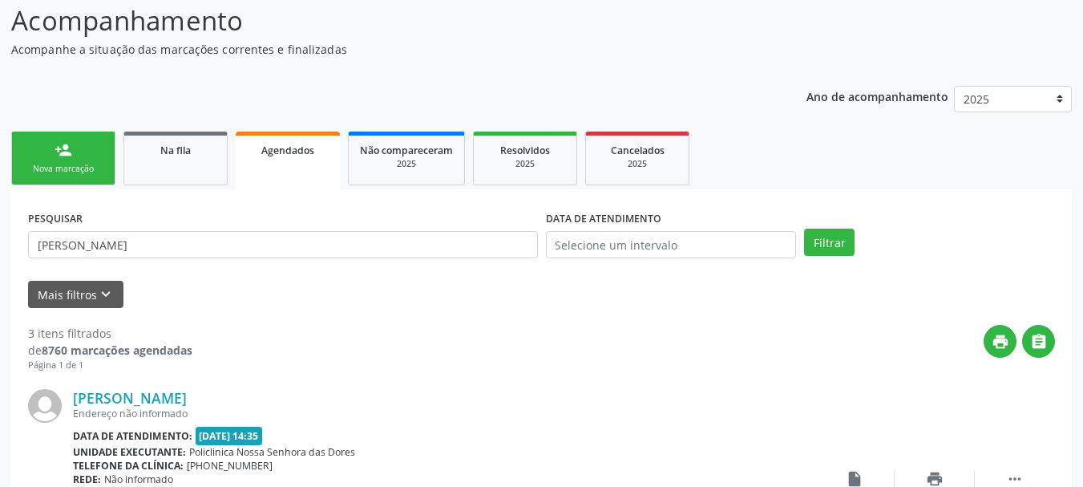
scroll to position [0, 0]
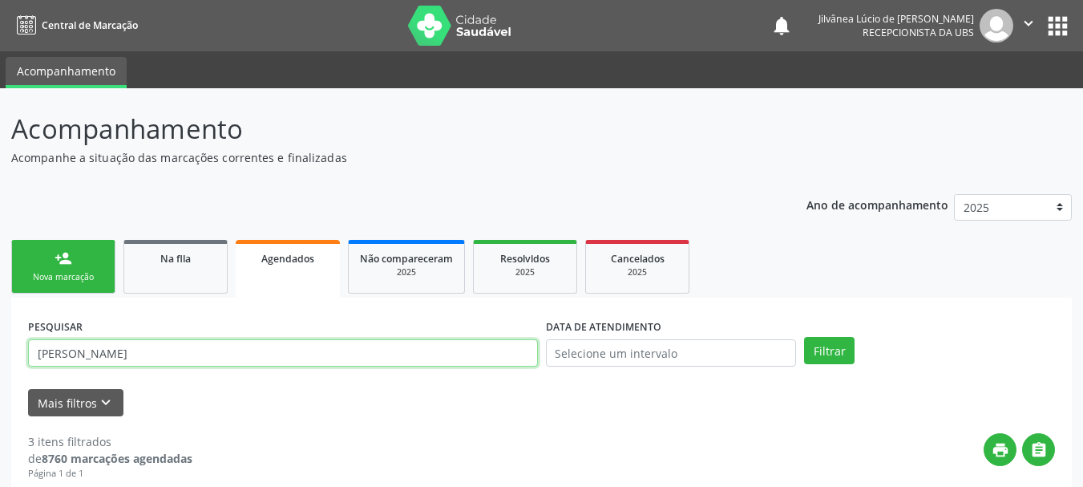
drag, startPoint x: 197, startPoint y: 350, endPoint x: 0, endPoint y: 347, distance: 197.3
paste input "[PERSON_NAME]"
click at [804, 337] on button "Filtrar" at bounding box center [829, 350] width 51 height 27
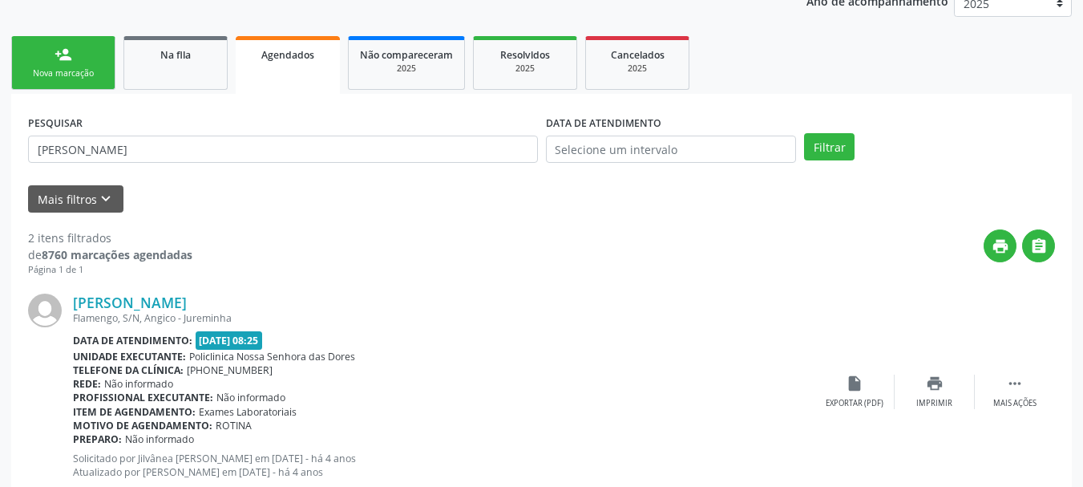
scroll to position [321, 0]
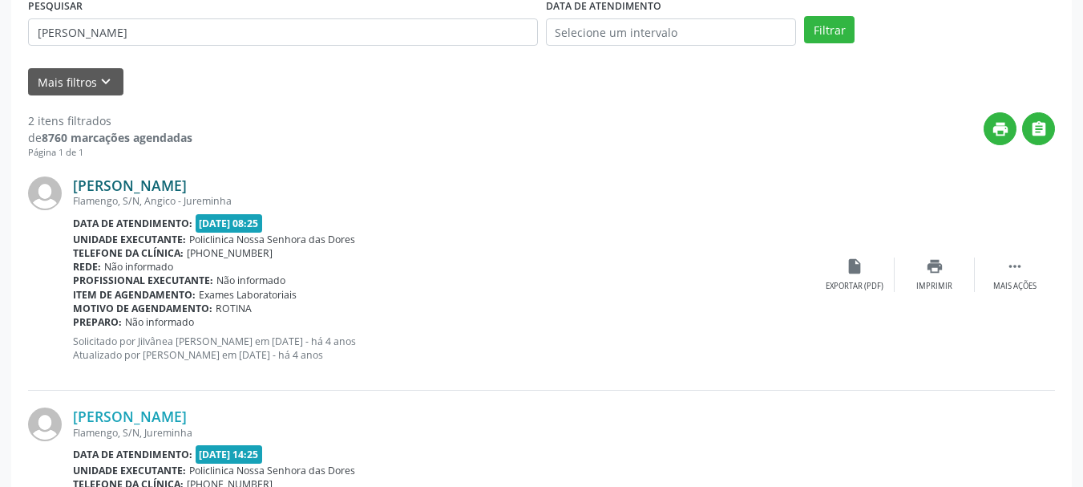
click at [151, 184] on link "[PERSON_NAME]" at bounding box center [130, 185] width 114 height 18
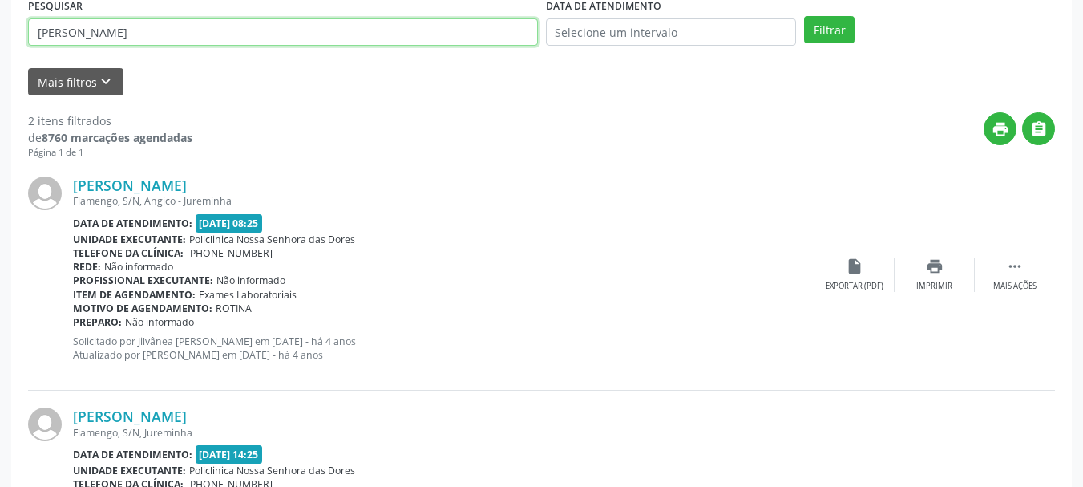
click at [0, 51] on div "Acompanhamento Acompanhe a situação das marcações correntes e finalizadas Relat…" at bounding box center [541, 208] width 1083 height 882
paste input "[PERSON_NAME]"
click at [804, 16] on button "Filtrar" at bounding box center [829, 29] width 51 height 27
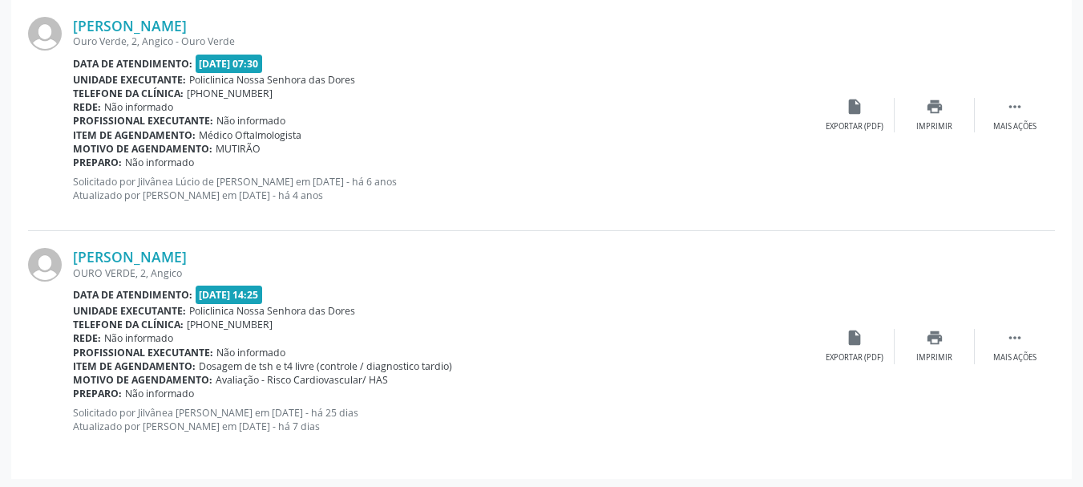
scroll to position [481, 0]
click at [102, 30] on link "[PERSON_NAME]" at bounding box center [130, 25] width 114 height 18
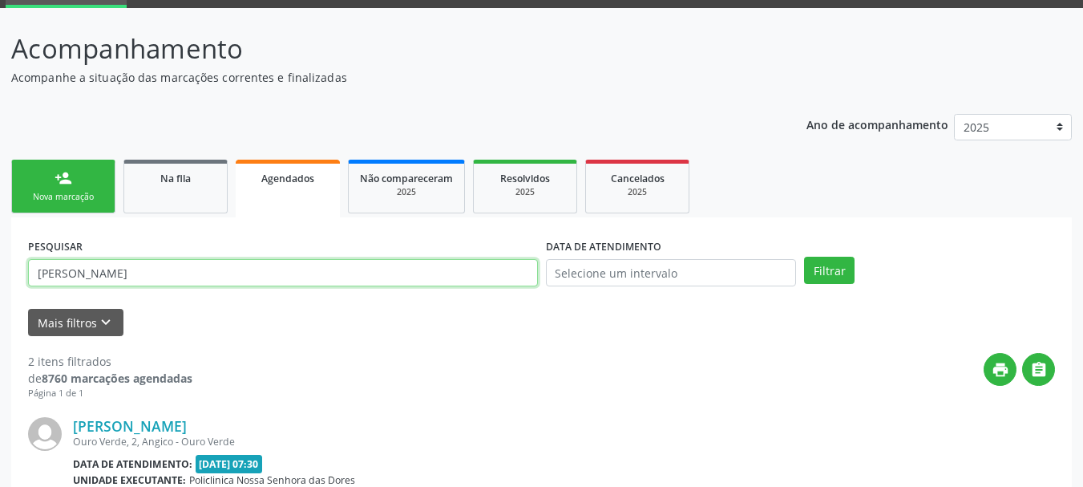
drag, startPoint x: 197, startPoint y: 281, endPoint x: 0, endPoint y: 273, distance: 197.5
click at [0, 273] on div "Acompanhamento Acompanhe a situação das marcações correntes e finalizadas Relat…" at bounding box center [541, 449] width 1083 height 882
paste input "[PERSON_NAME] DE CERQUEIR"
click at [804, 257] on button "Filtrar" at bounding box center [829, 270] width 51 height 27
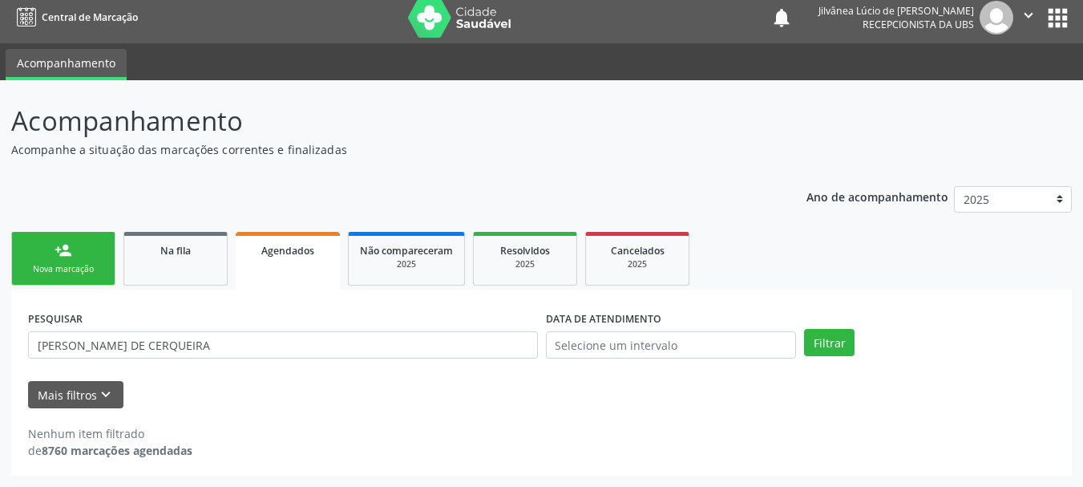
scroll to position [8, 0]
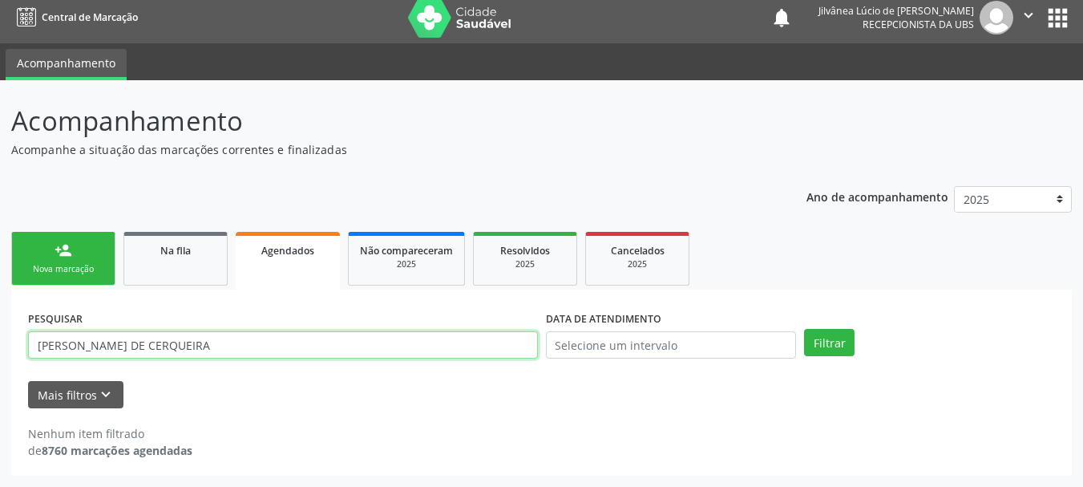
click at [147, 342] on input "[PERSON_NAME] DE CERQUEIRA" at bounding box center [283, 344] width 510 height 27
click at [804, 329] on button "Filtrar" at bounding box center [829, 342] width 51 height 27
drag, startPoint x: 199, startPoint y: 342, endPoint x: 0, endPoint y: 385, distance: 203.6
click at [0, 385] on div "Acompanhamento Acompanhe a situação das marcações correntes e finalizadas Relat…" at bounding box center [541, 283] width 1083 height 407
paste input "702401075558929"
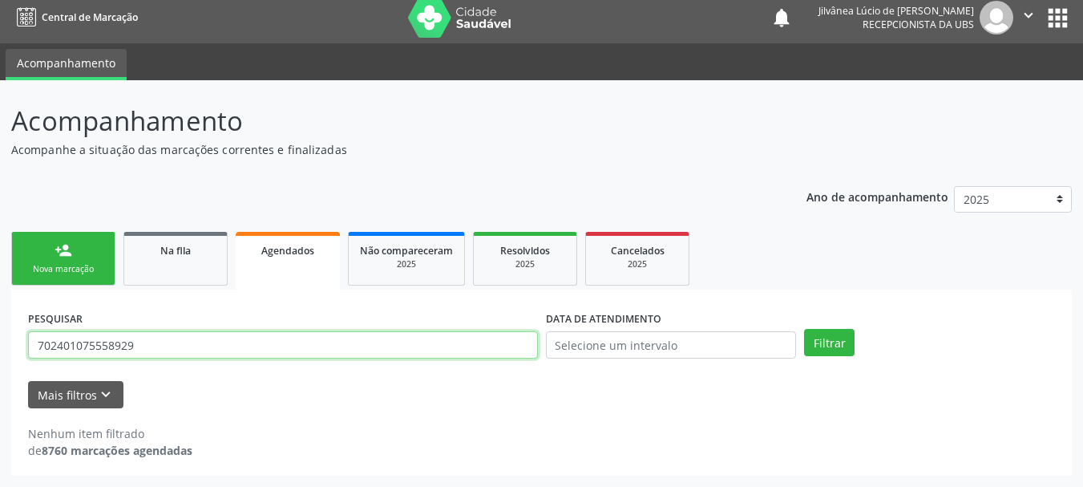
type input "702401075558929"
click at [804, 329] on button "Filtrar" at bounding box center [829, 342] width 51 height 27
